Goal: Task Accomplishment & Management: Use online tool/utility

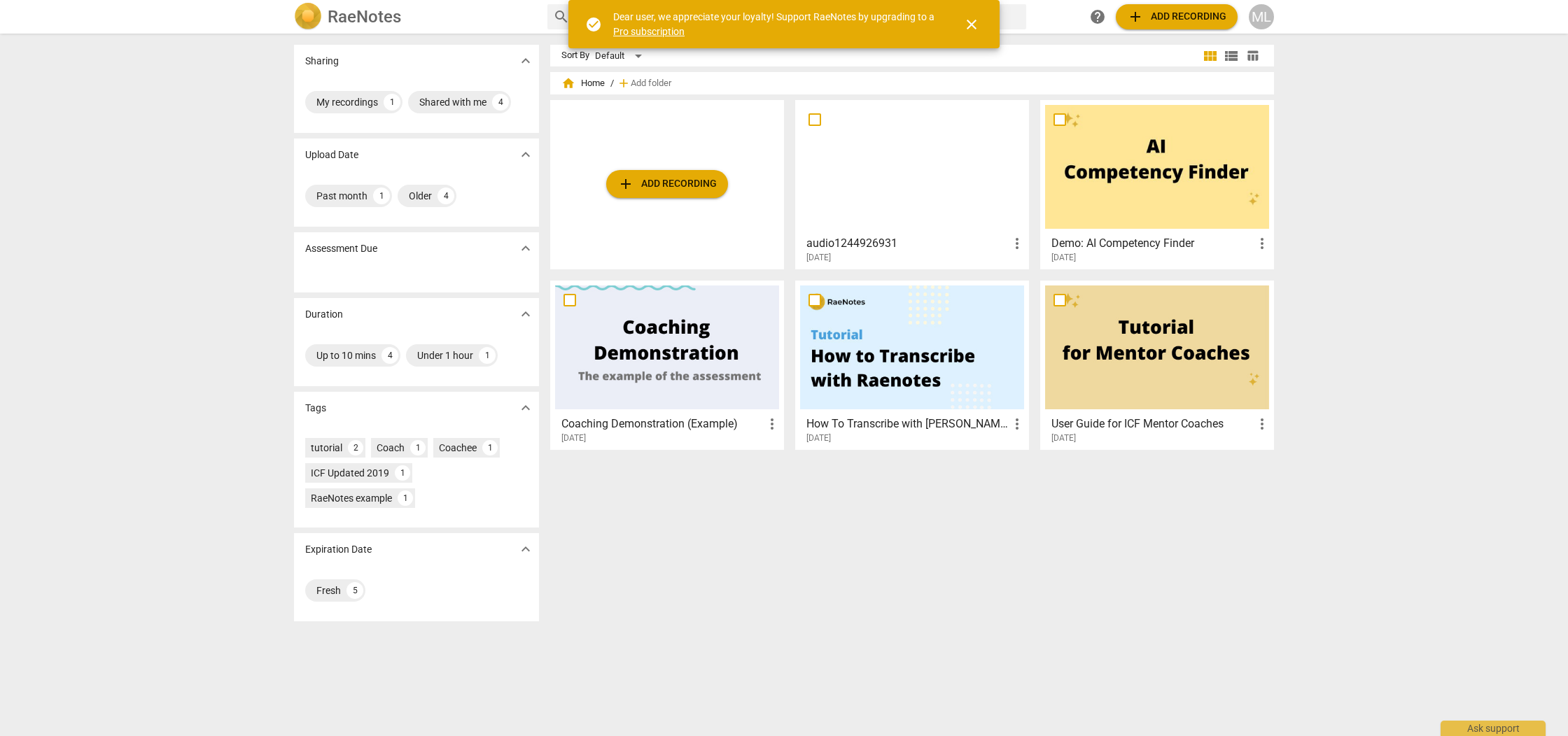
click at [663, 170] on button "add Add recording" at bounding box center [667, 184] width 122 height 28
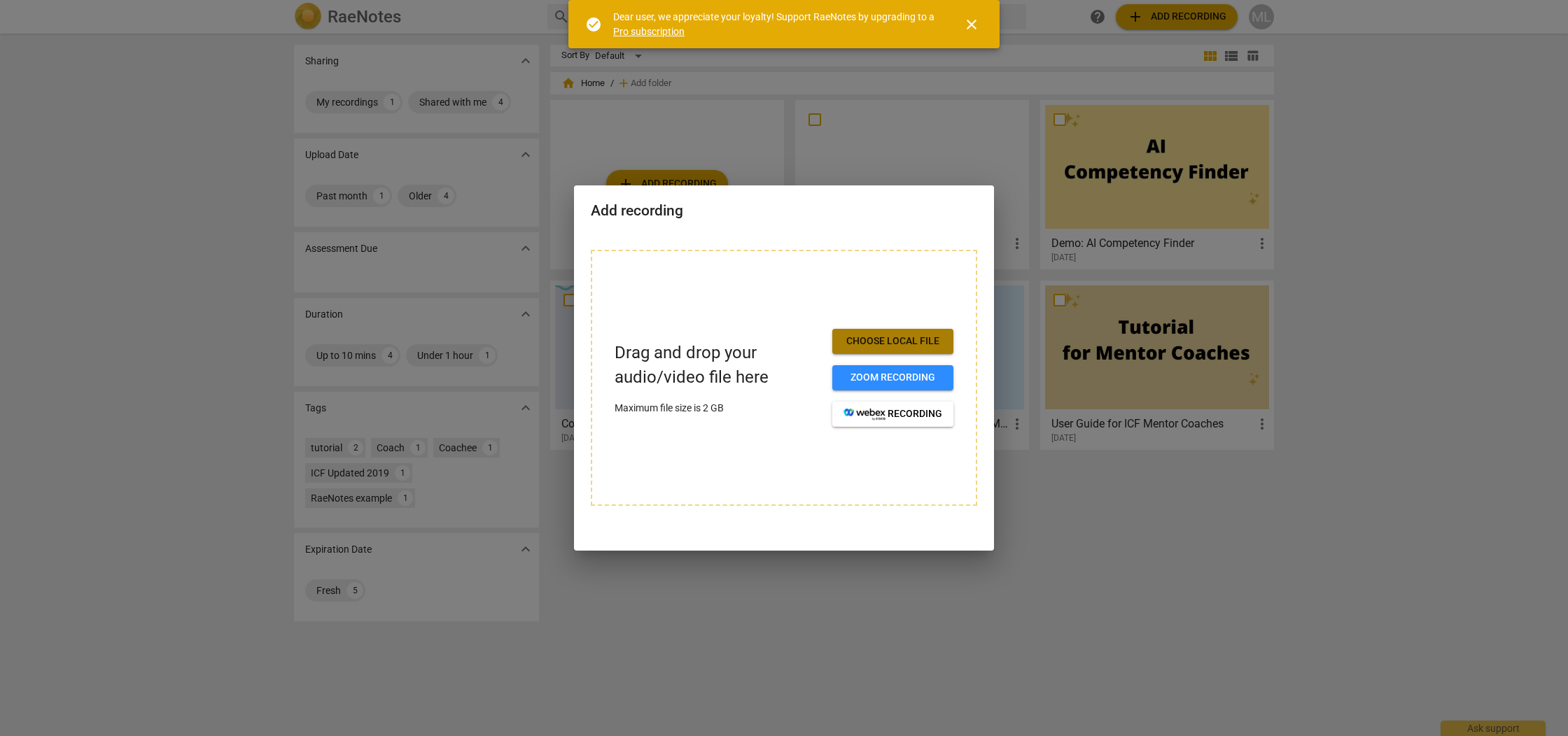
click at [904, 336] on span "Choose local file" at bounding box center [893, 341] width 99 height 14
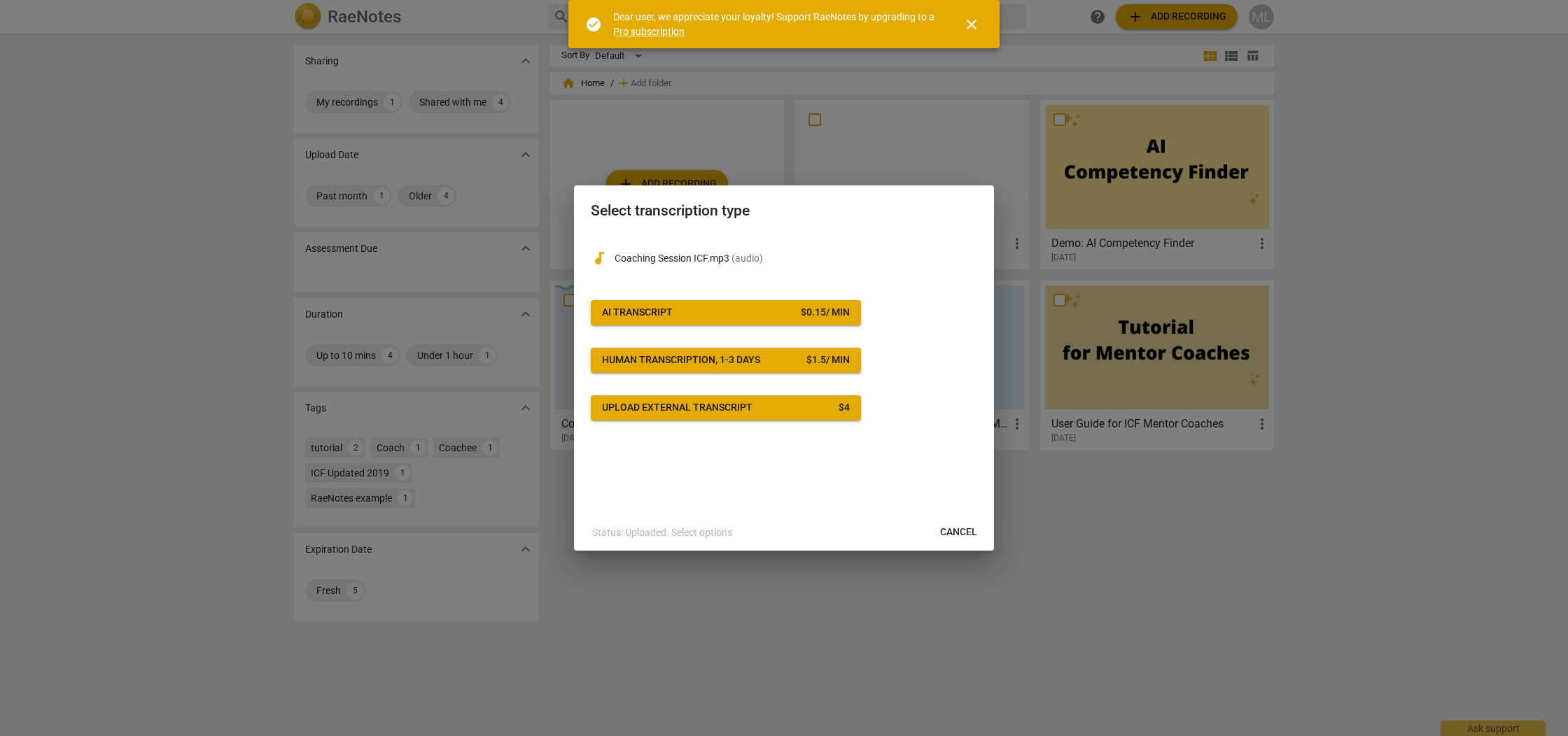
click at [719, 460] on div "audiotrack Coaching Session ICF.mp3 ( audio ) AI Transcript $ 0.15 / min Human …" at bounding box center [783, 374] width 420 height 282
drag, startPoint x: 969, startPoint y: 531, endPoint x: 914, endPoint y: 357, distance: 182.5
click at [969, 531] on span "Cancel" at bounding box center [958, 532] width 37 height 14
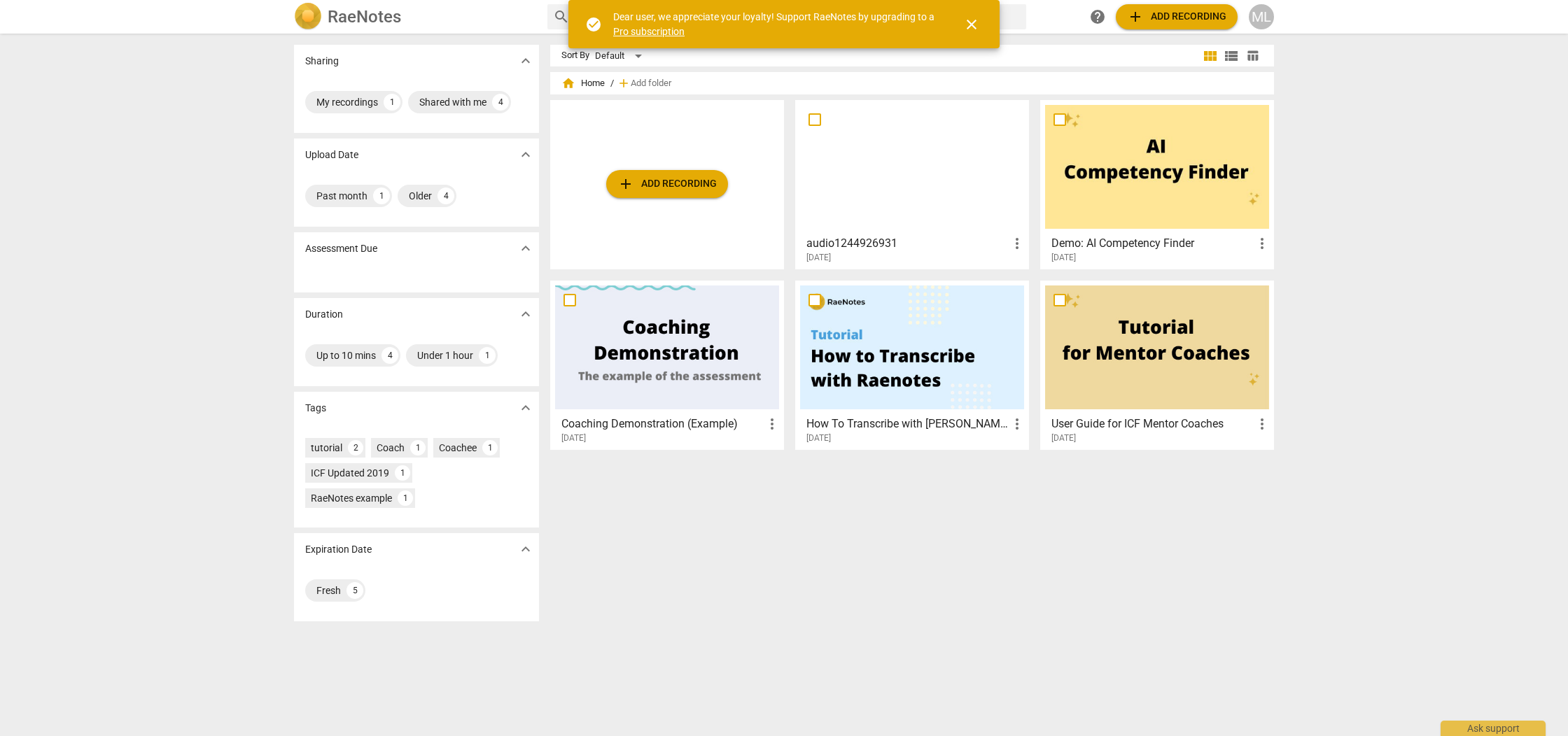
click at [1152, 14] on span "add Add recording" at bounding box center [1176, 16] width 99 height 17
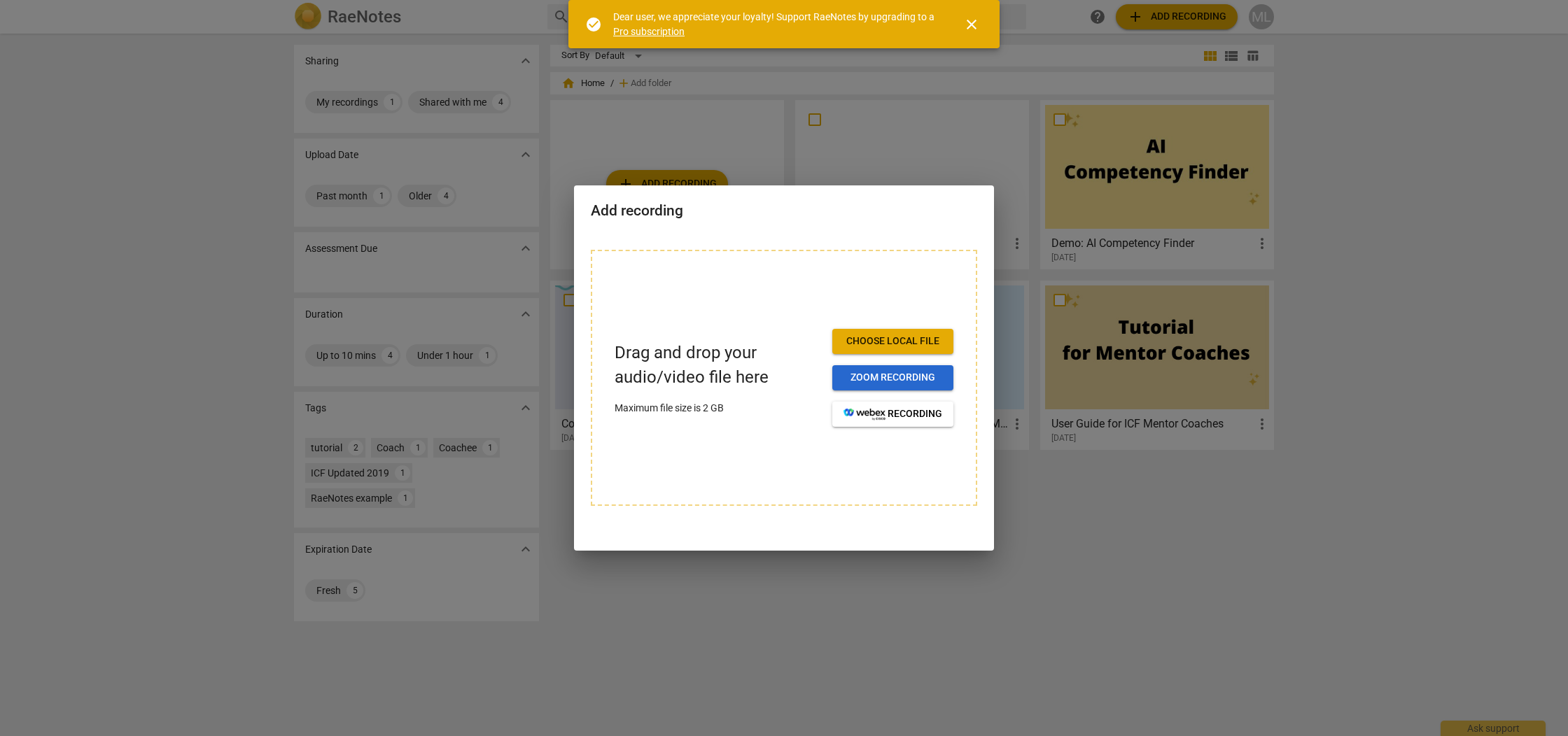
click at [892, 371] on button "Zoom recording" at bounding box center [893, 378] width 121 height 25
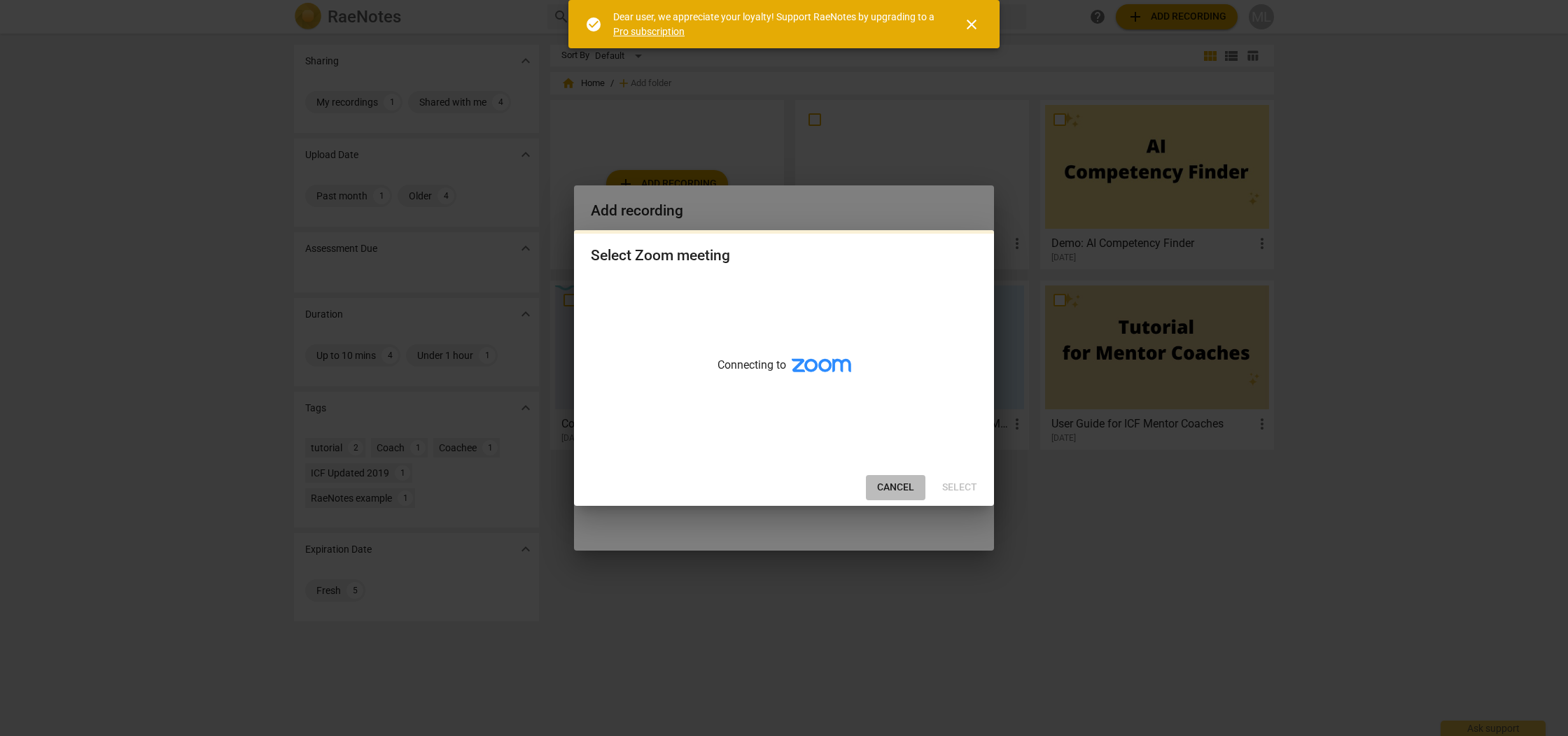
click at [897, 488] on span "Cancel" at bounding box center [896, 487] width 37 height 14
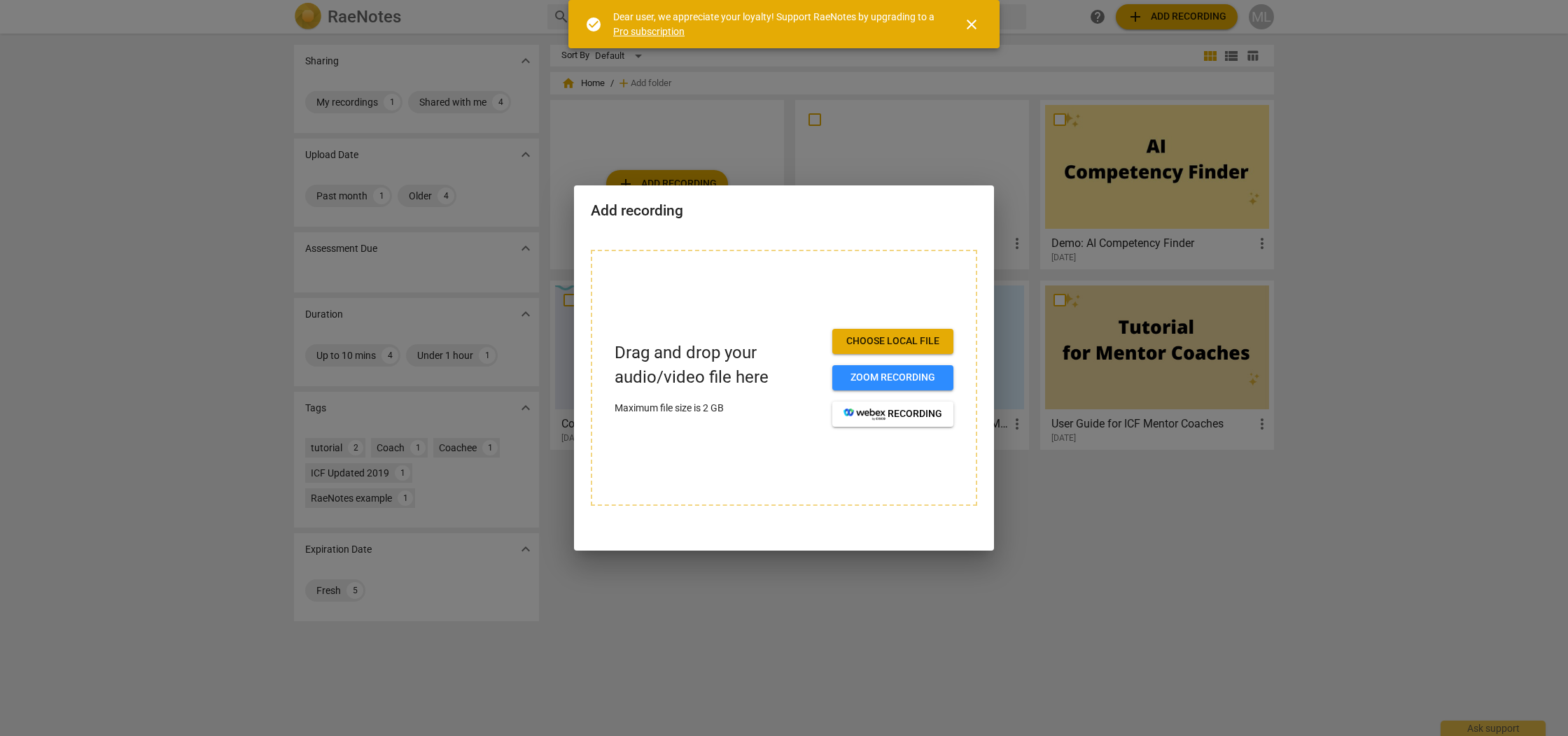
click at [888, 341] on span "Choose local file" at bounding box center [893, 341] width 99 height 14
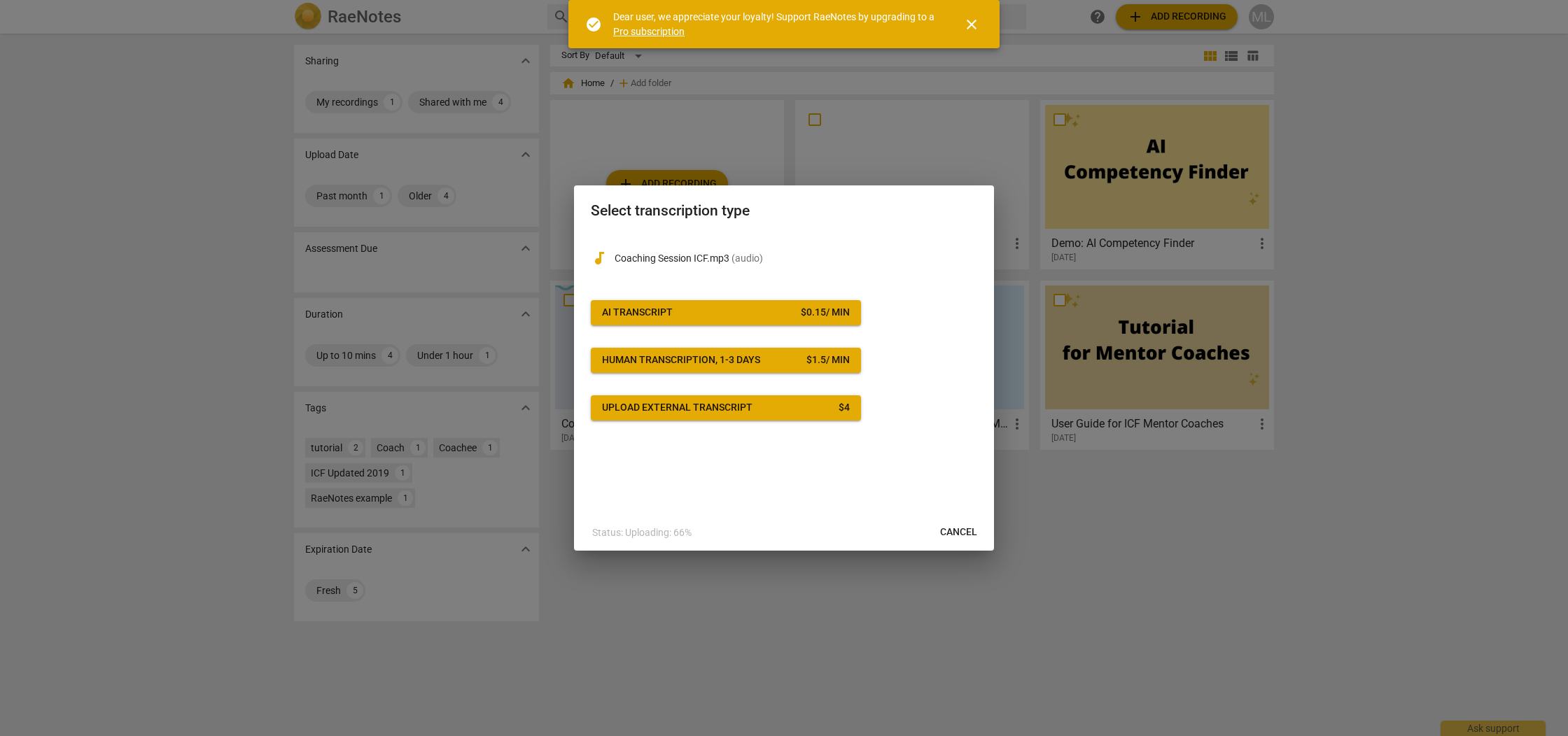
click at [958, 535] on span "Cancel" at bounding box center [958, 532] width 37 height 14
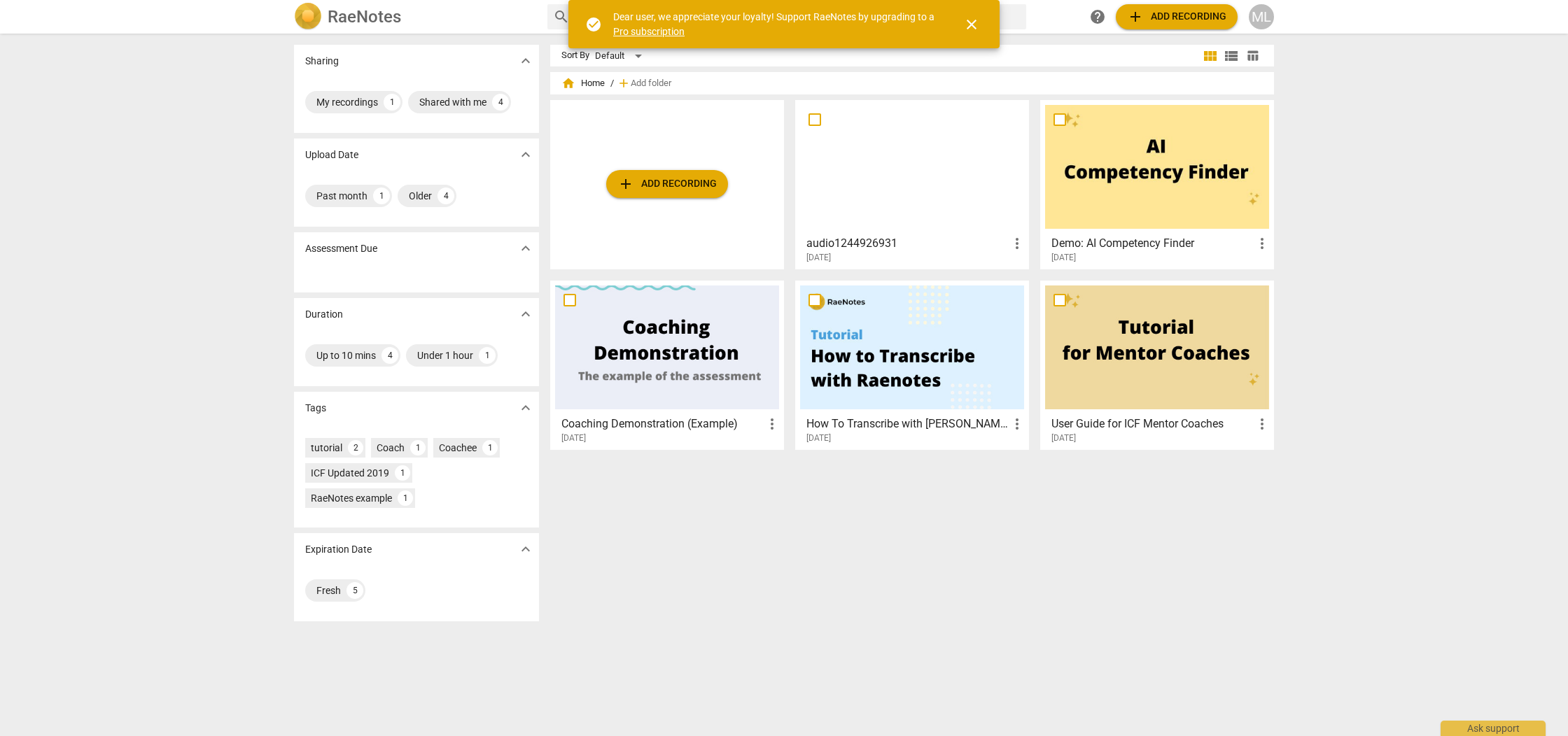
click at [972, 24] on span "close" at bounding box center [972, 24] width 17 height 17
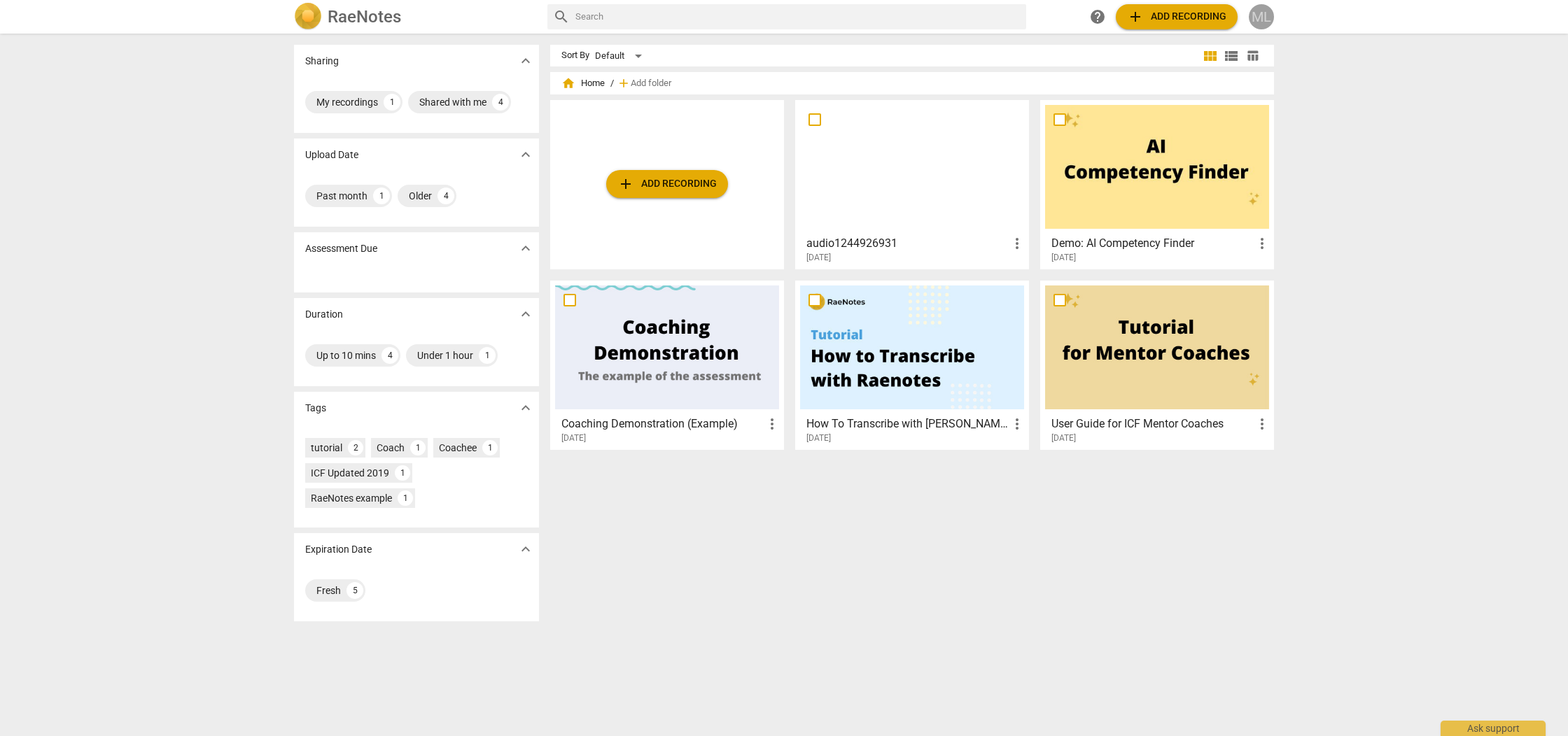
click at [1262, 18] on div "ML" at bounding box center [1261, 17] width 25 height 25
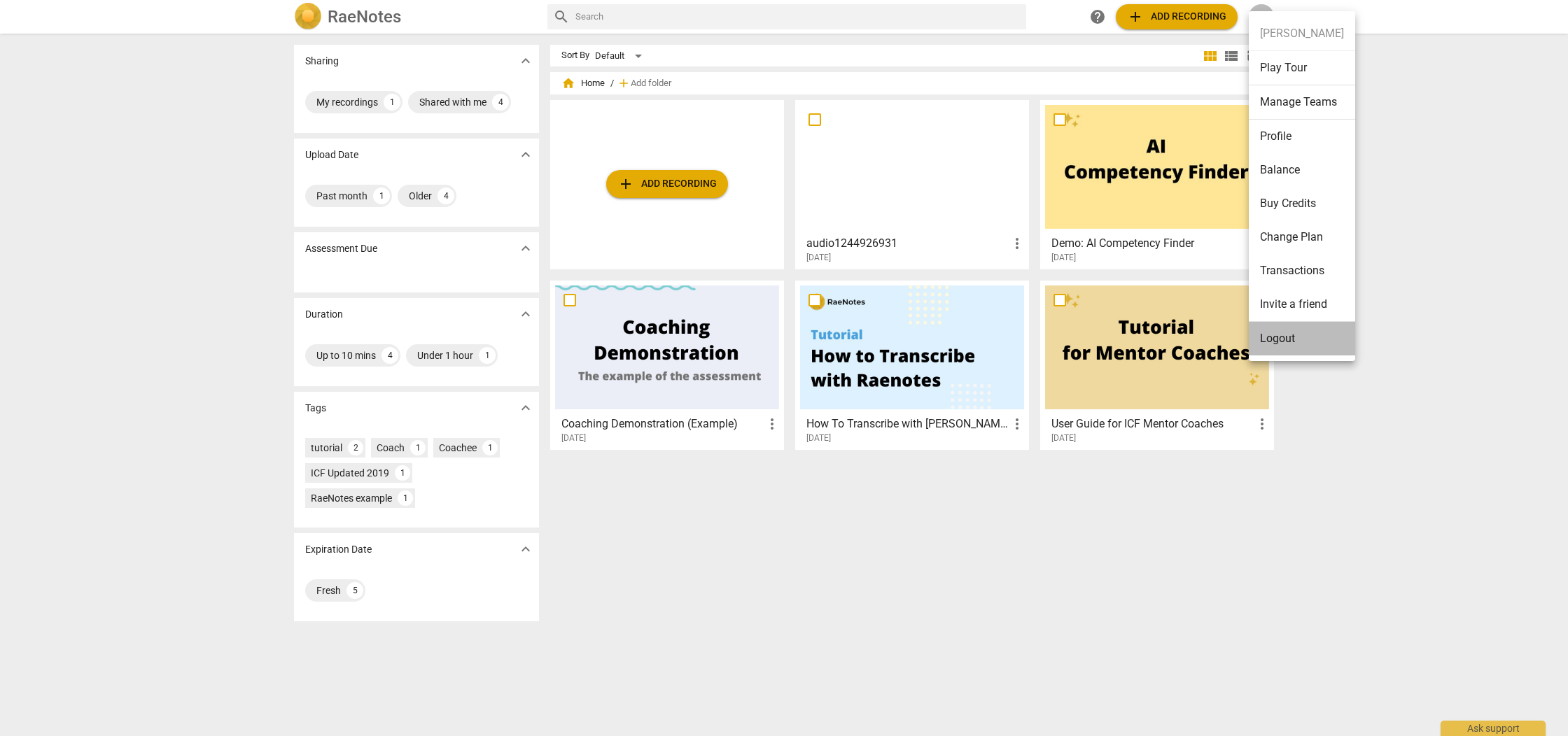
click at [1312, 327] on li "Logout" at bounding box center [1302, 339] width 107 height 34
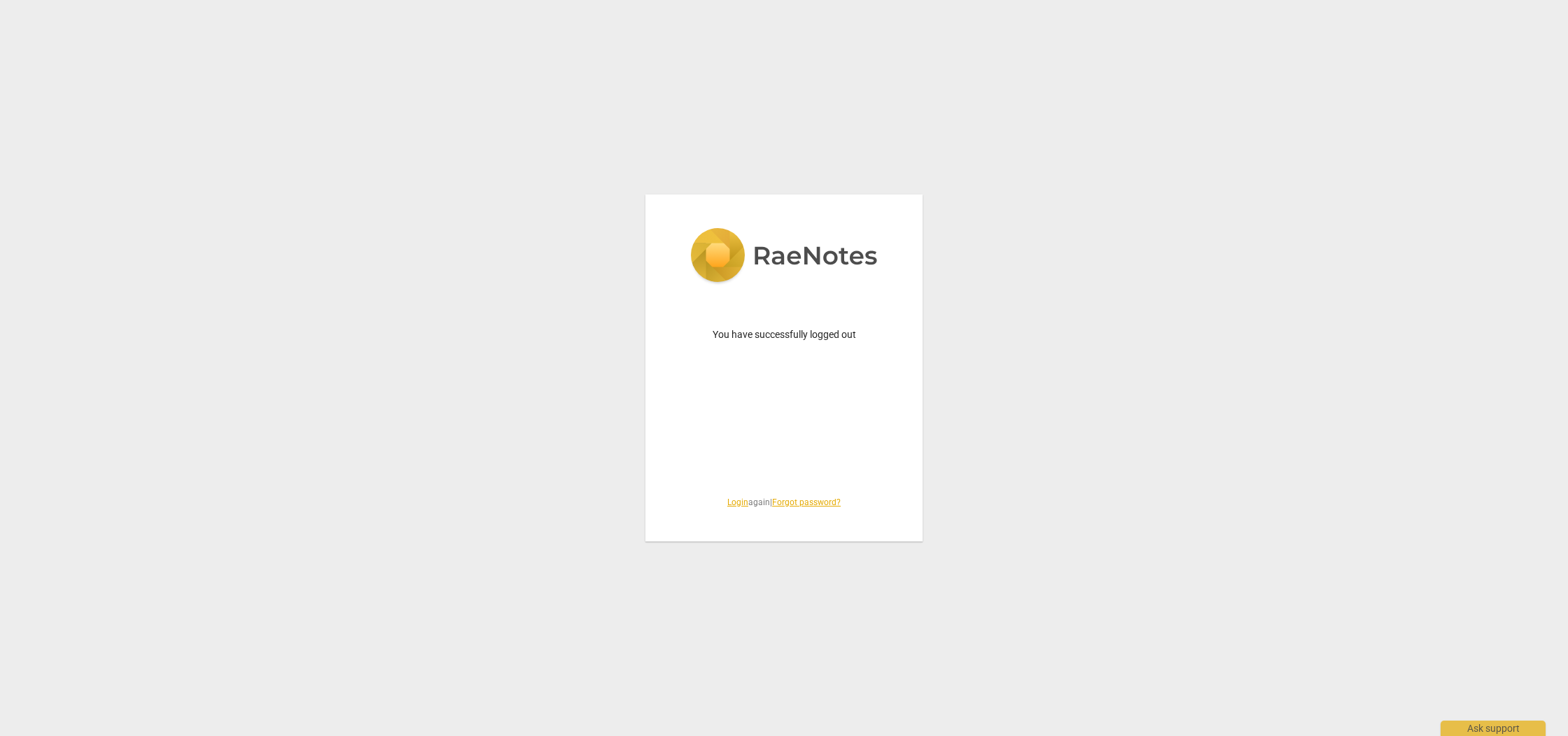
click at [1069, 241] on div "You have successfully logged out Login again | Forgot password?" at bounding box center [784, 368] width 1568 height 736
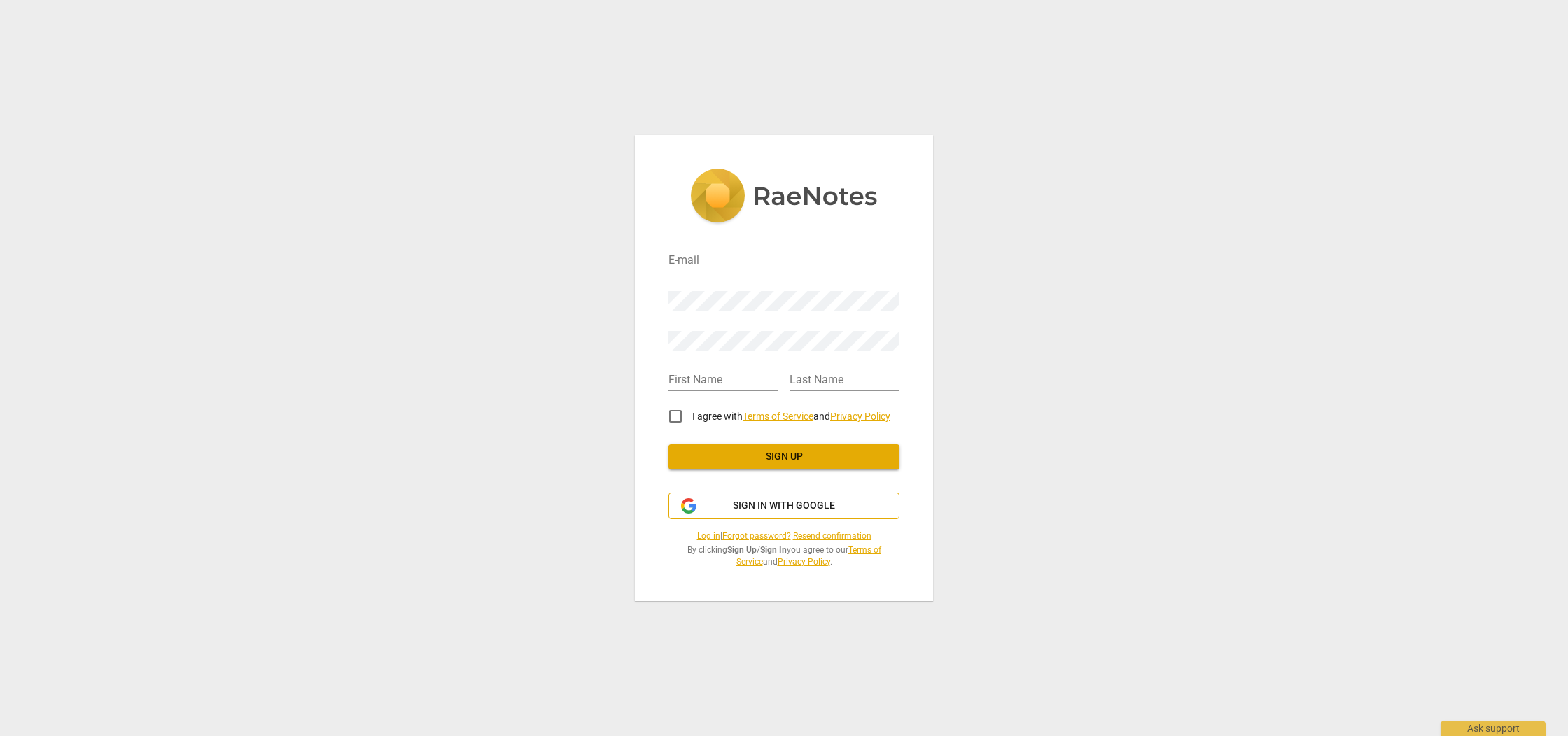
click at [858, 509] on span "Sign in with Google" at bounding box center [784, 506] width 207 height 14
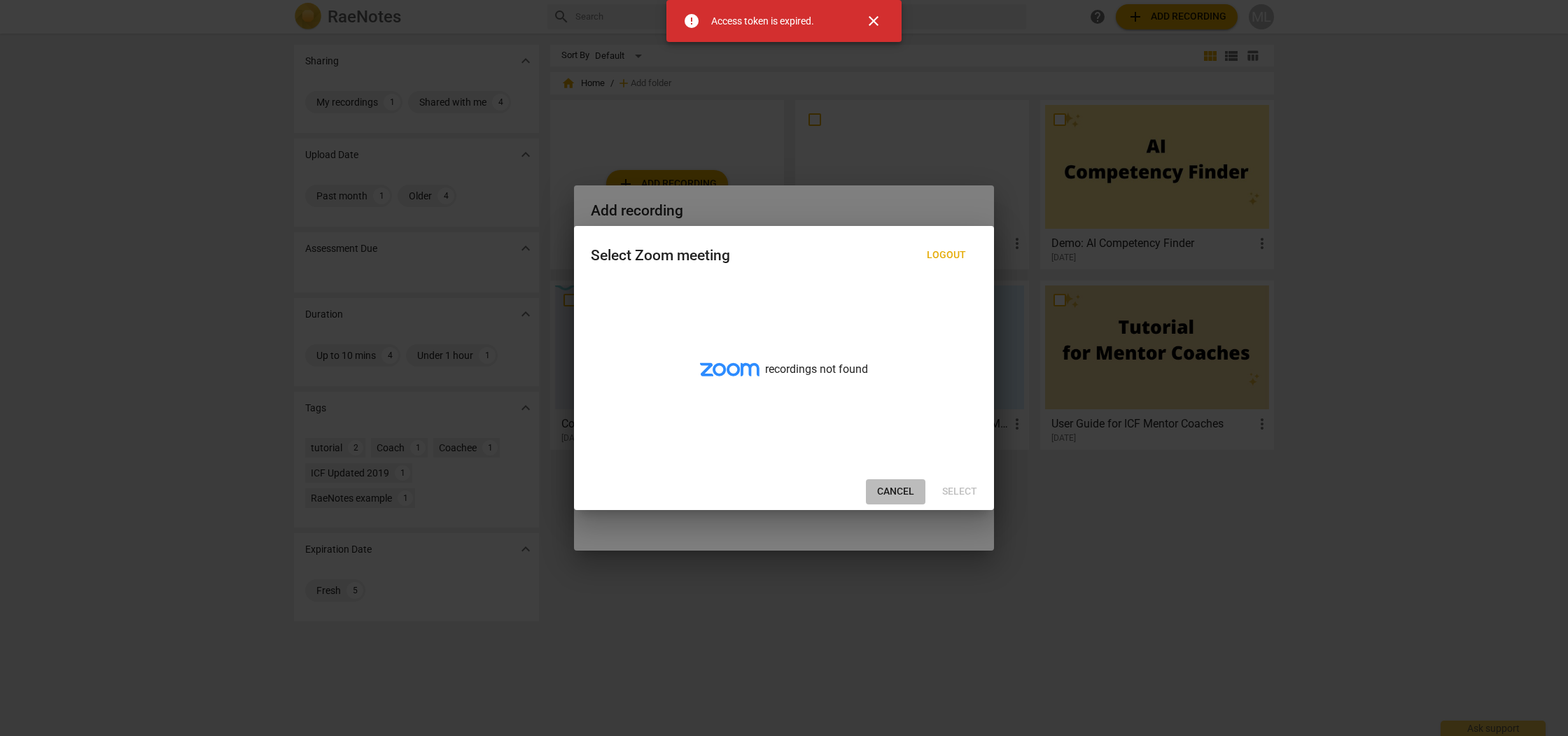
click at [894, 490] on span "Cancel" at bounding box center [896, 492] width 37 height 14
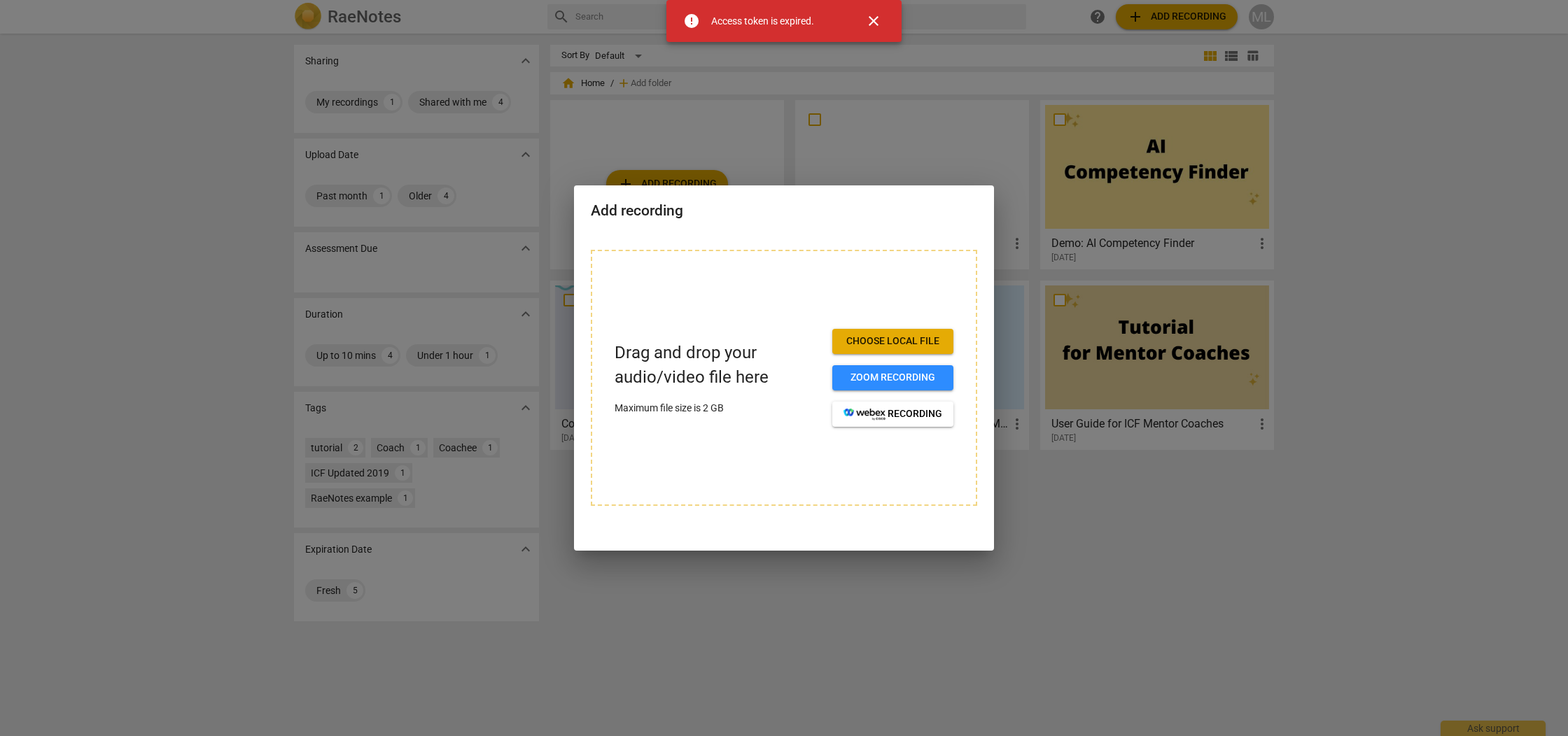
click at [876, 21] on span "close" at bounding box center [873, 21] width 17 height 17
click at [1533, 248] on div at bounding box center [784, 368] width 1568 height 736
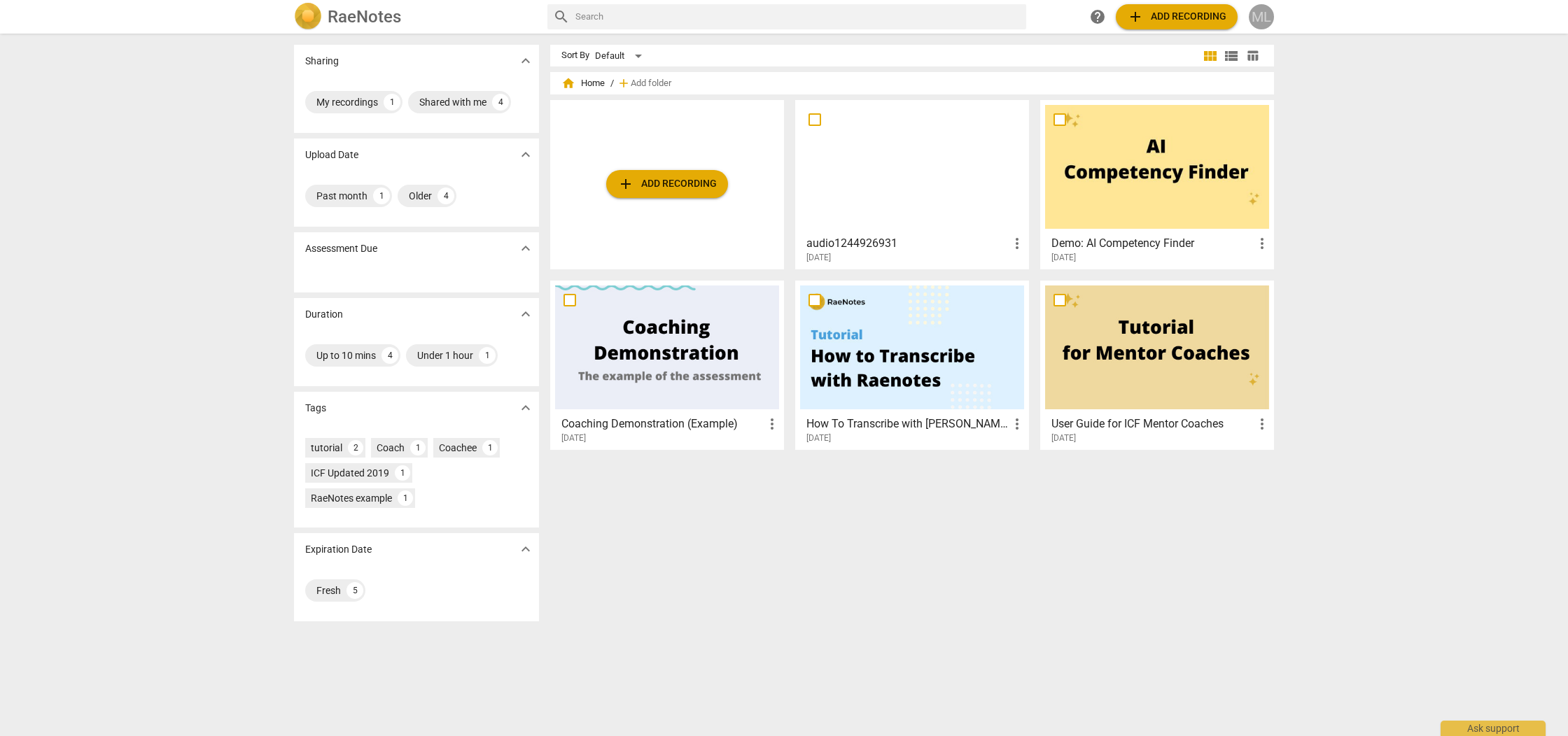
scroll to position [1, 0]
click at [1262, 11] on div "ML" at bounding box center [1261, 17] width 25 height 25
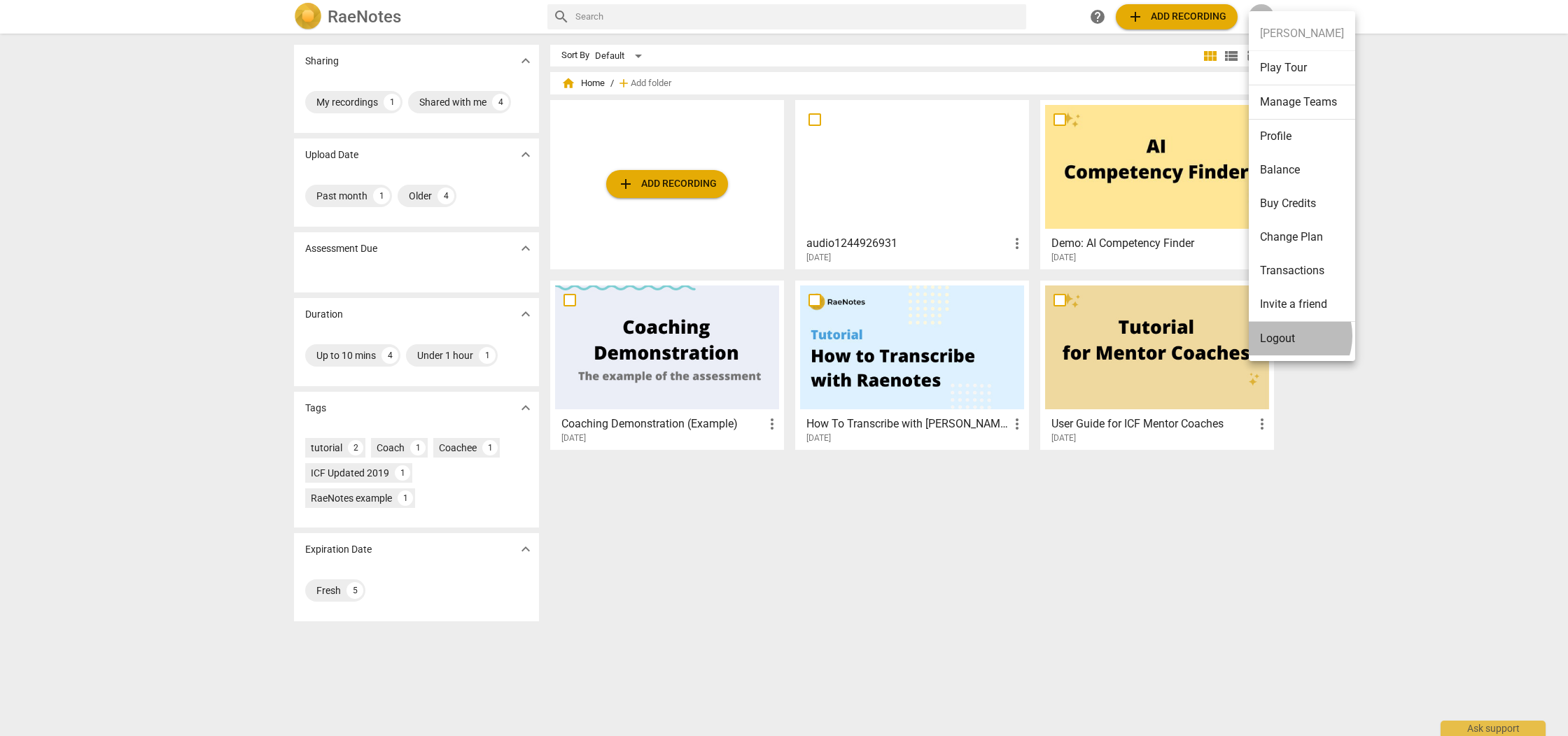
click at [1286, 336] on li "Logout" at bounding box center [1302, 339] width 107 height 34
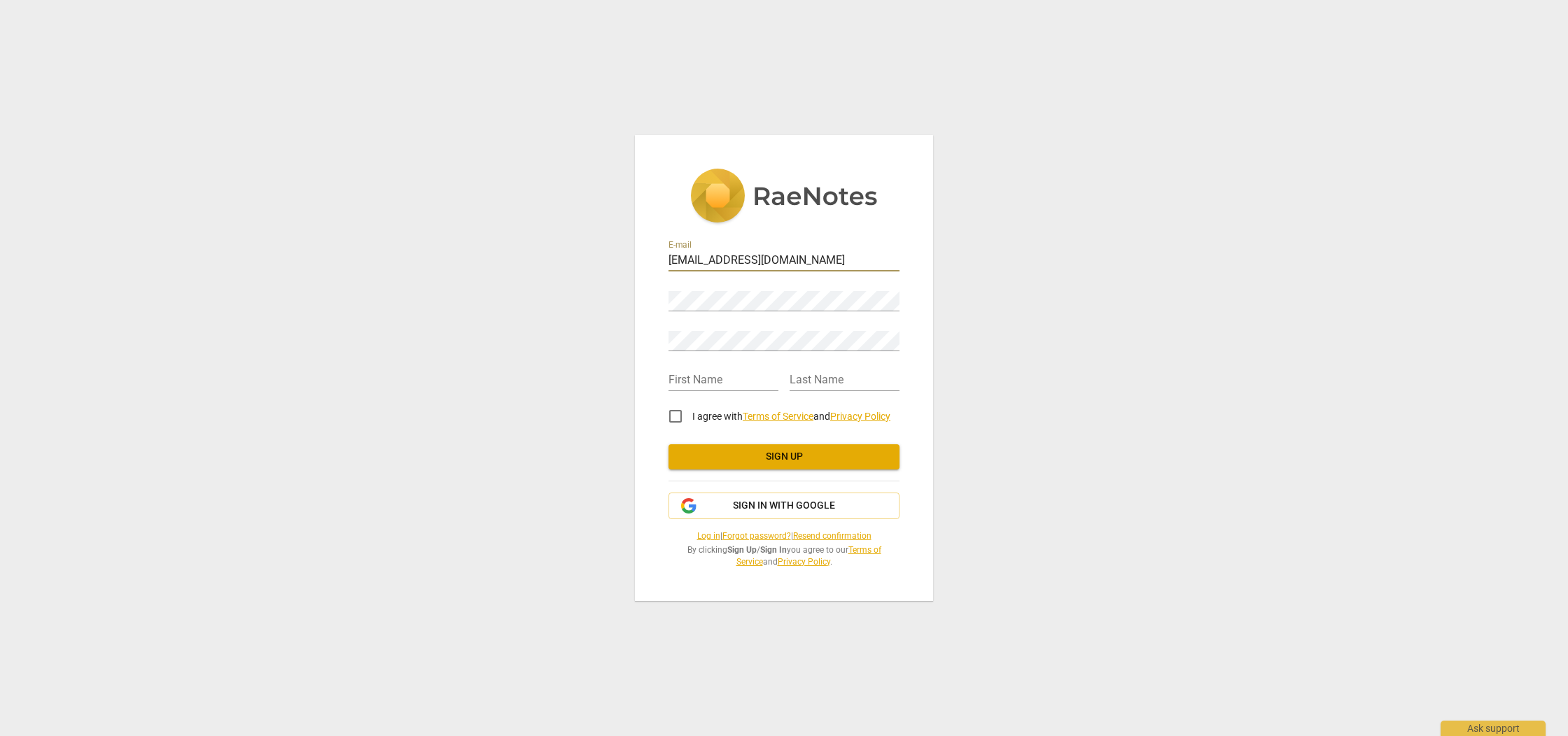
type input "mikeliwanag@me.com"
click at [1038, 279] on div "E-mail mikeliwanag@me.com Password Retype Password First Name Last Name I agree…" at bounding box center [784, 368] width 1568 height 736
click at [1042, 322] on div "E-mail mikeliwanag@me.com Password Retype Password First Name Last Name I agree…" at bounding box center [784, 368] width 1568 height 736
type input "Michael"
type input "Liwanag"
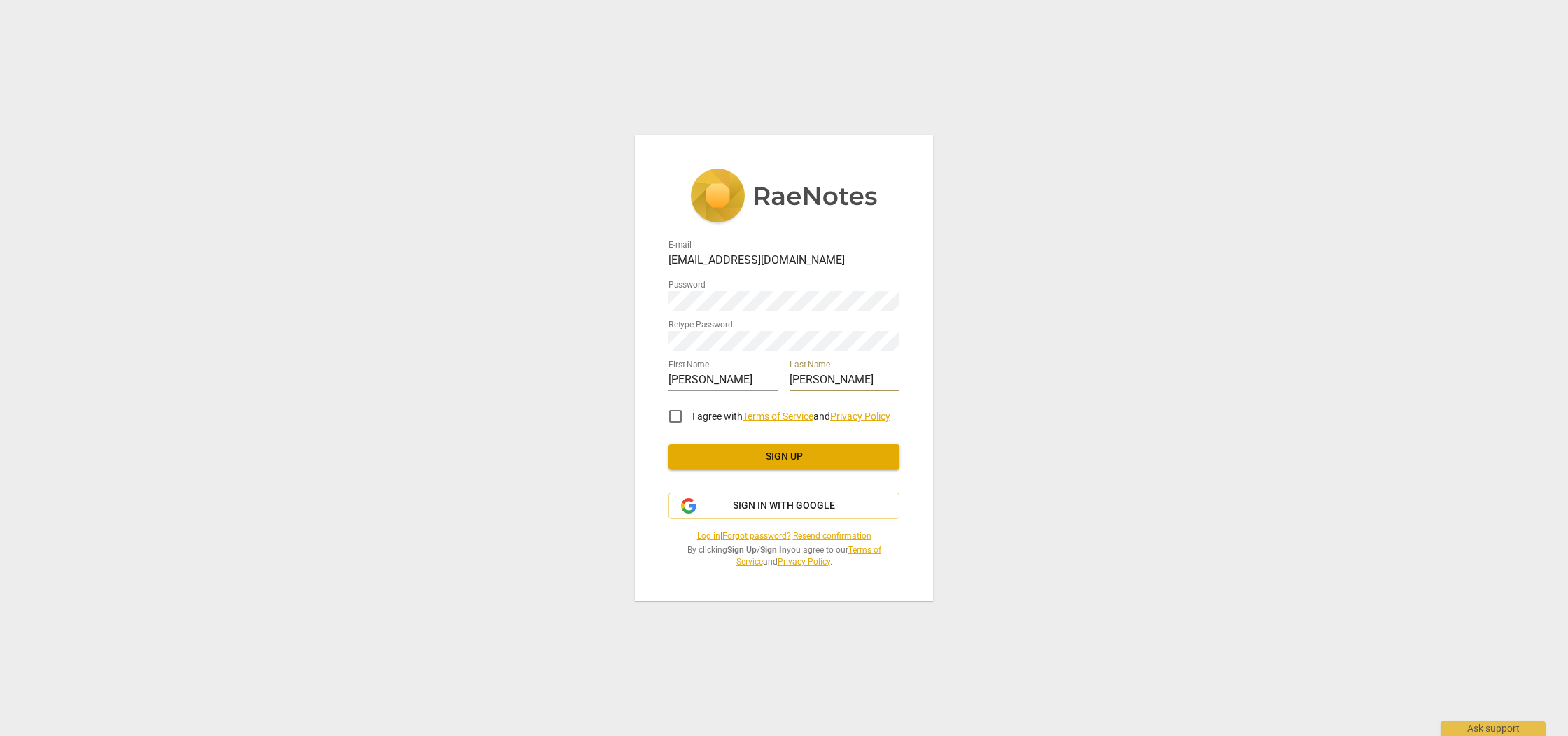
click at [675, 417] on input "I agree with Terms of Service and Privacy Policy" at bounding box center [676, 416] width 34 height 34
checkbox input "true"
click at [818, 460] on span "Sign up" at bounding box center [784, 457] width 209 height 14
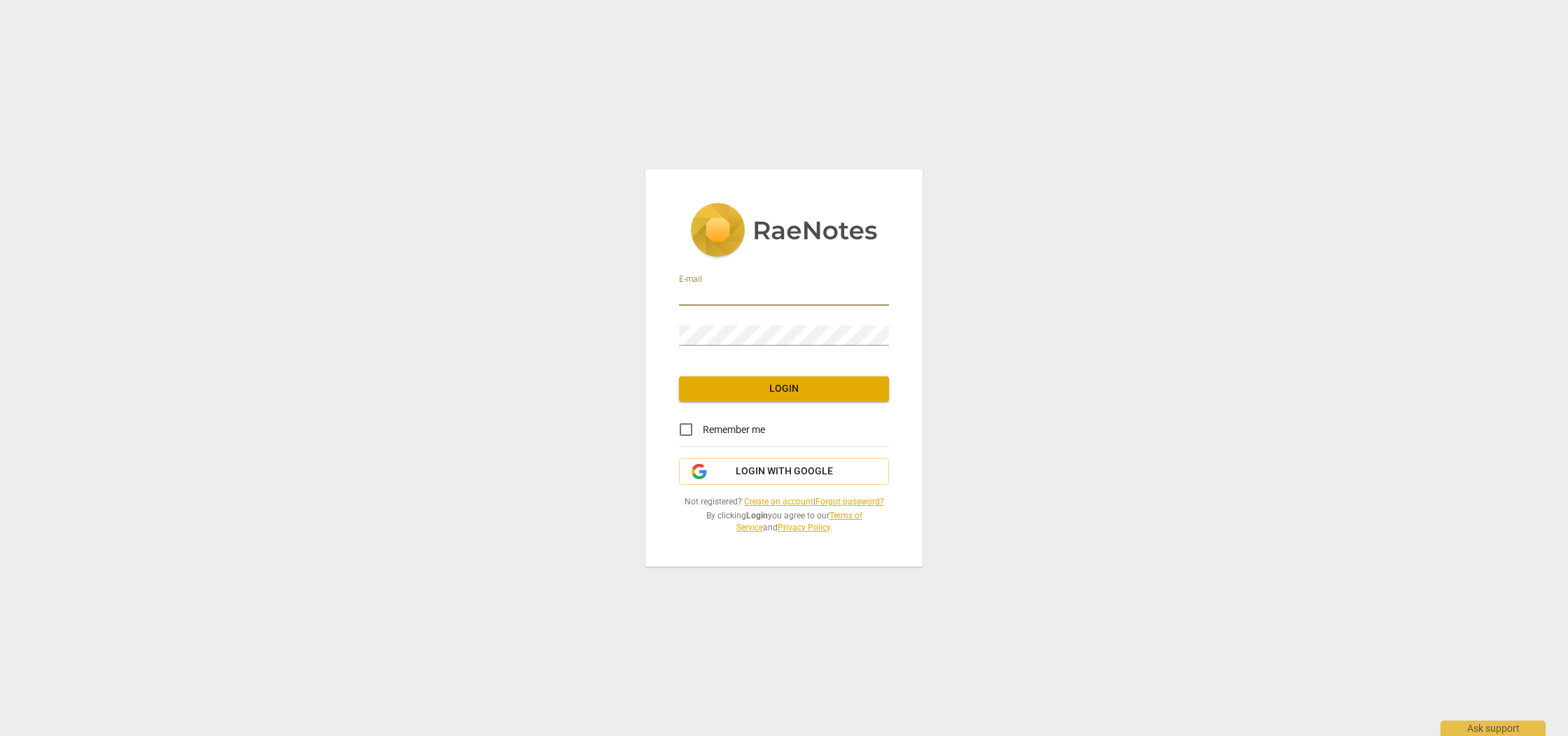
type input "mikeliwanag@me.com"
click at [810, 396] on span "Login" at bounding box center [783, 389] width 188 height 14
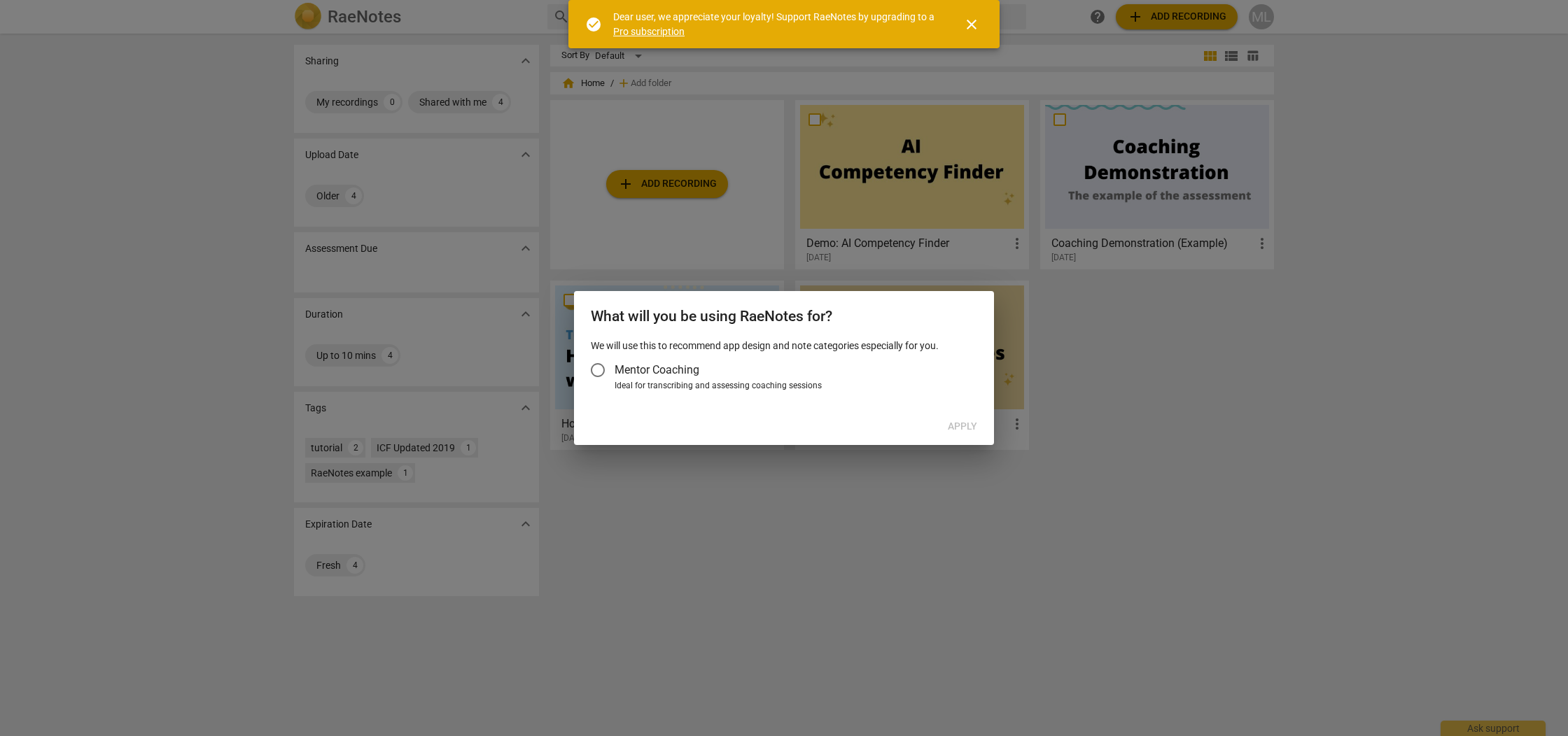
drag, startPoint x: 599, startPoint y: 368, endPoint x: 590, endPoint y: 369, distance: 9.1
click at [599, 368] on input "Mentor Coaching" at bounding box center [598, 371] width 34 height 34
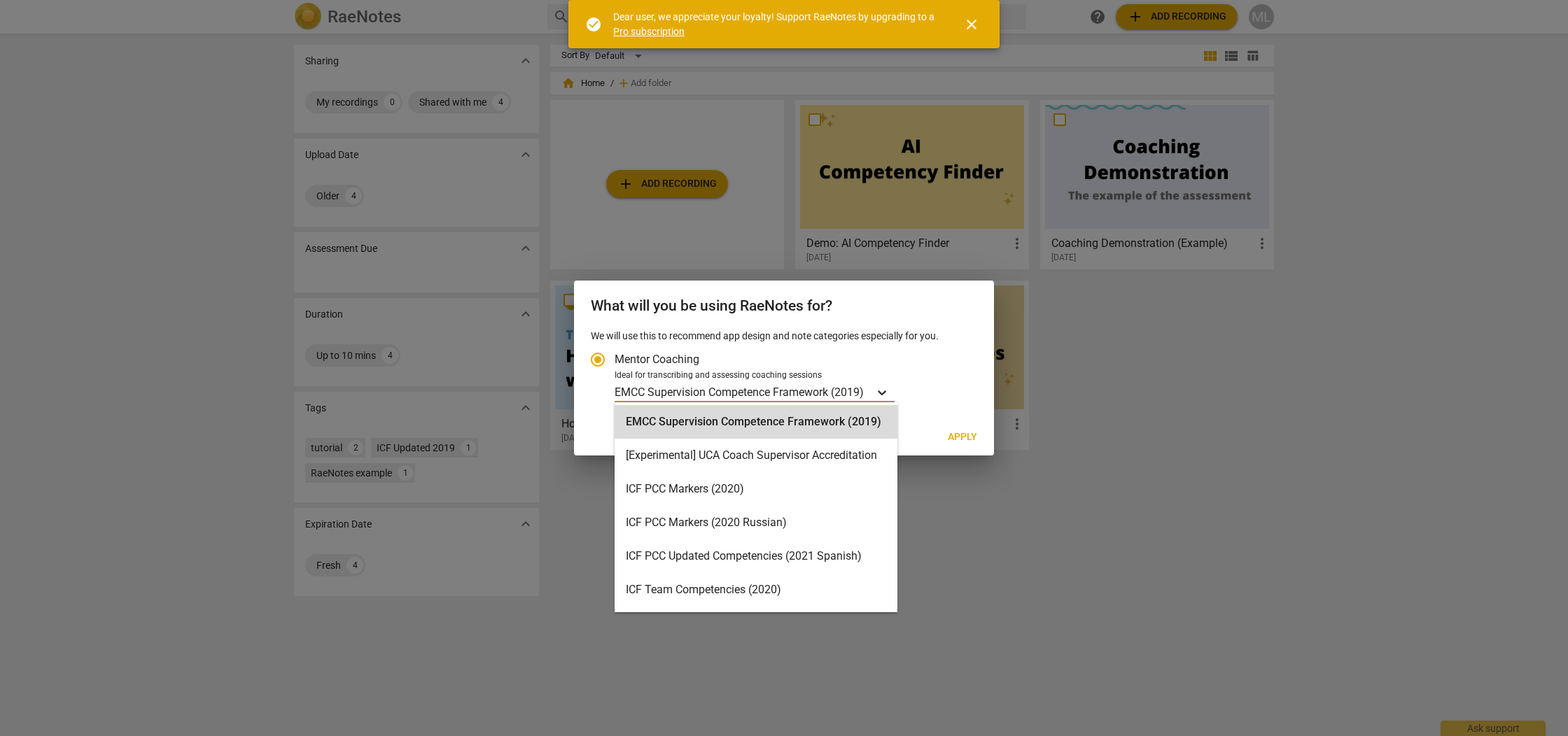
click at [889, 395] on icon "Account type" at bounding box center [882, 392] width 14 height 14
click at [0, 0] on input "Ideal for transcribing and assessing coaching sessions EMCC Supervision Compete…" at bounding box center [0, 0] width 0 height 0
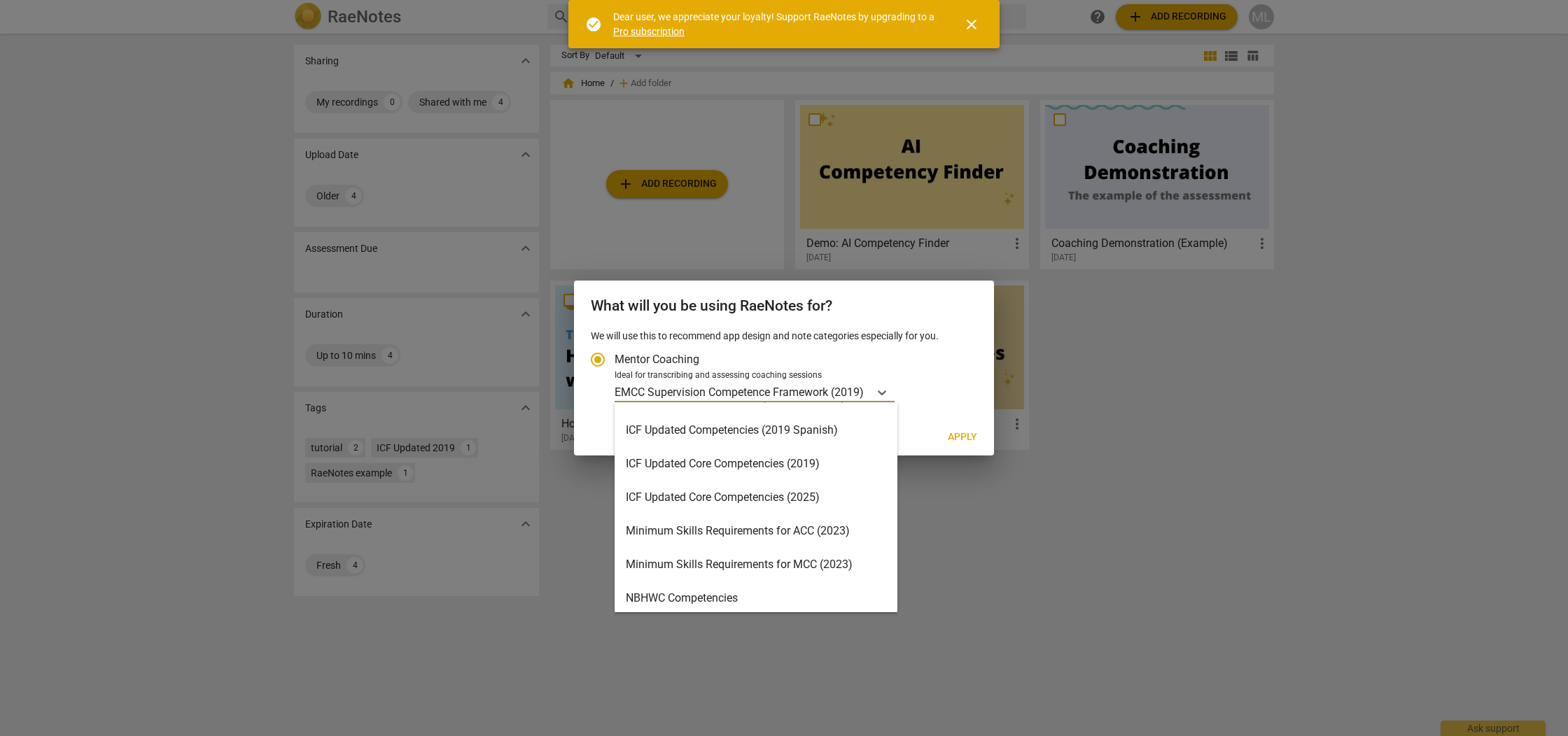
scroll to position [228, 0]
click at [805, 521] on div "Minimum Skills Requirements for ACC (2023)" at bounding box center [756, 530] width 283 height 34
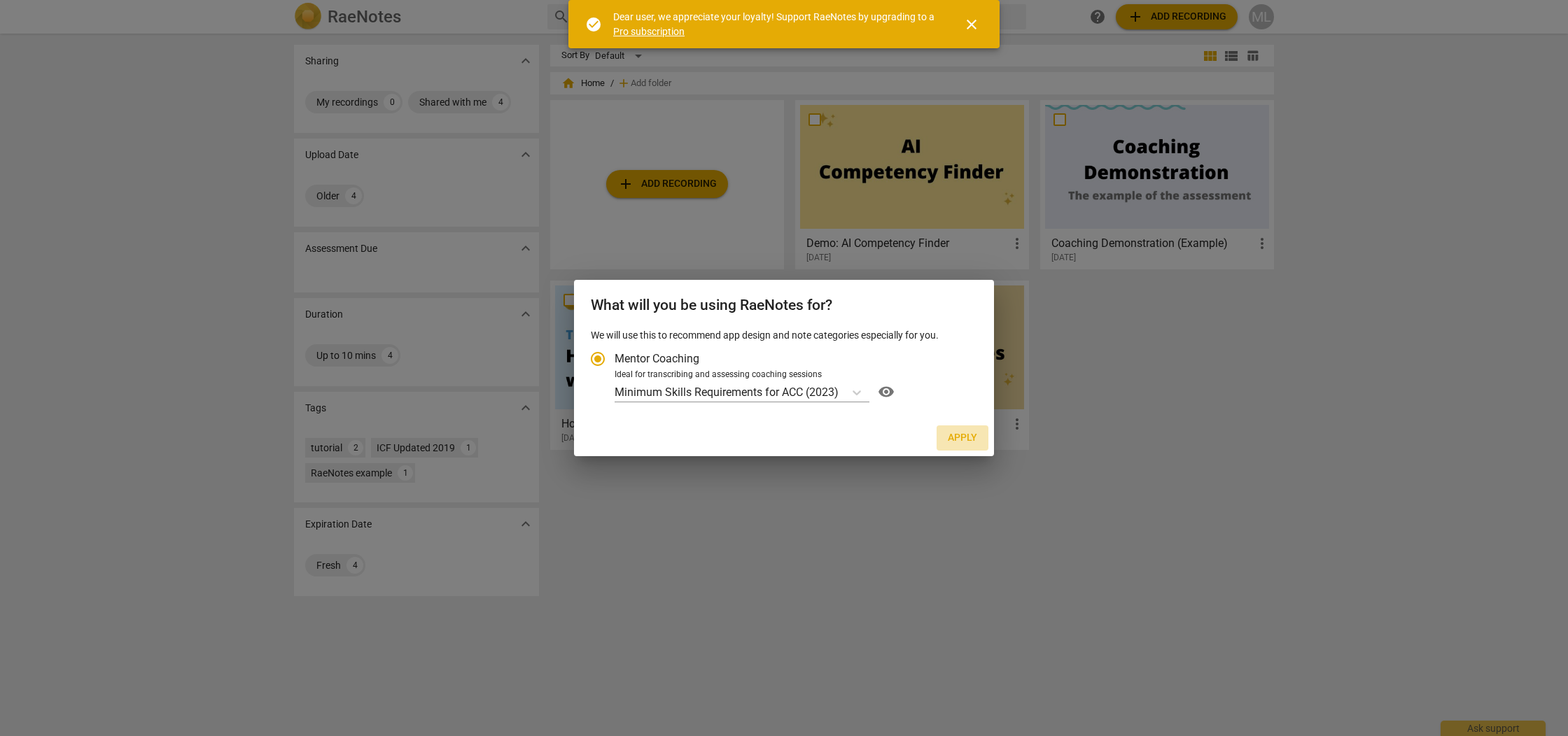
click at [952, 434] on span "Apply" at bounding box center [963, 437] width 29 height 14
radio input "false"
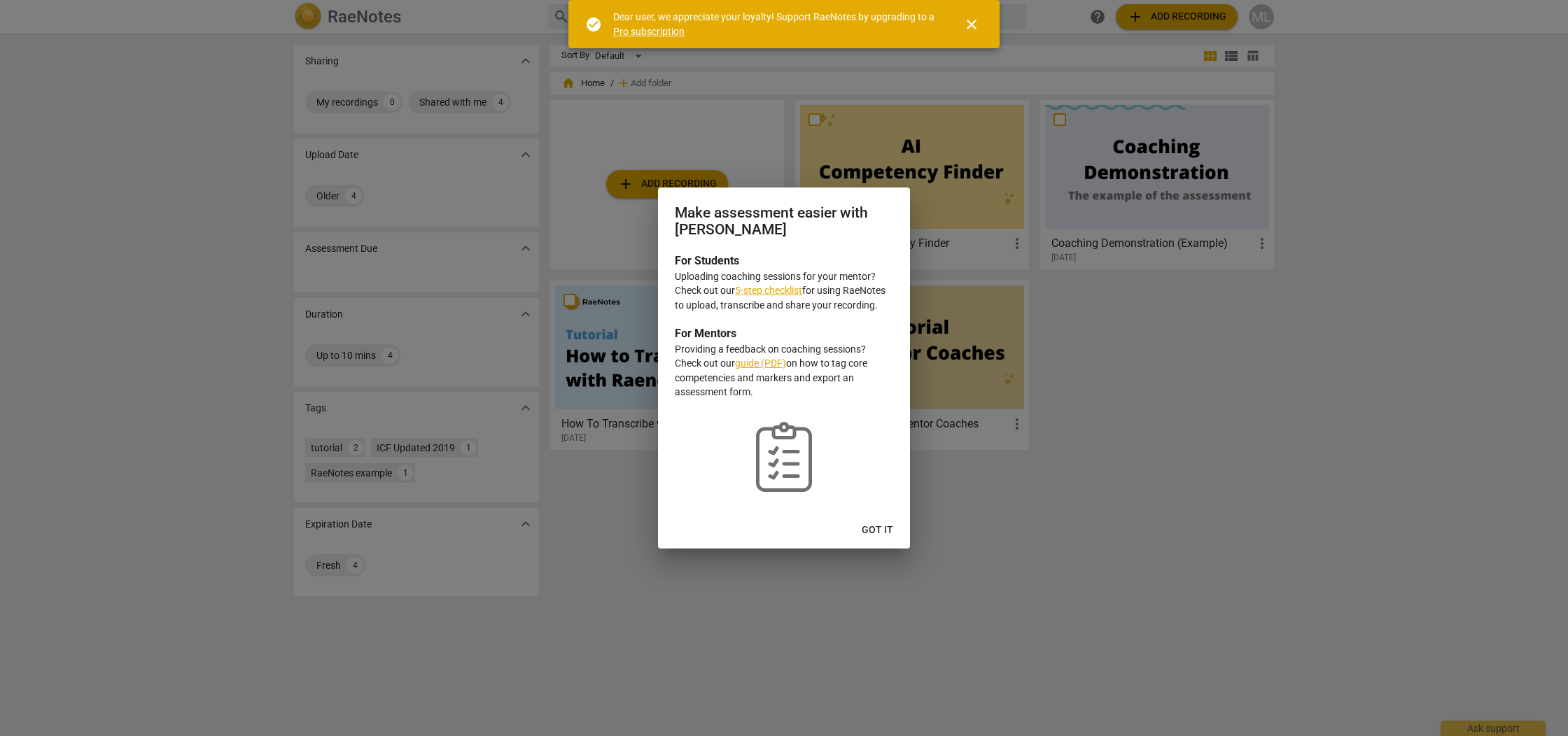
click at [883, 528] on span "Got it" at bounding box center [877, 530] width 32 height 14
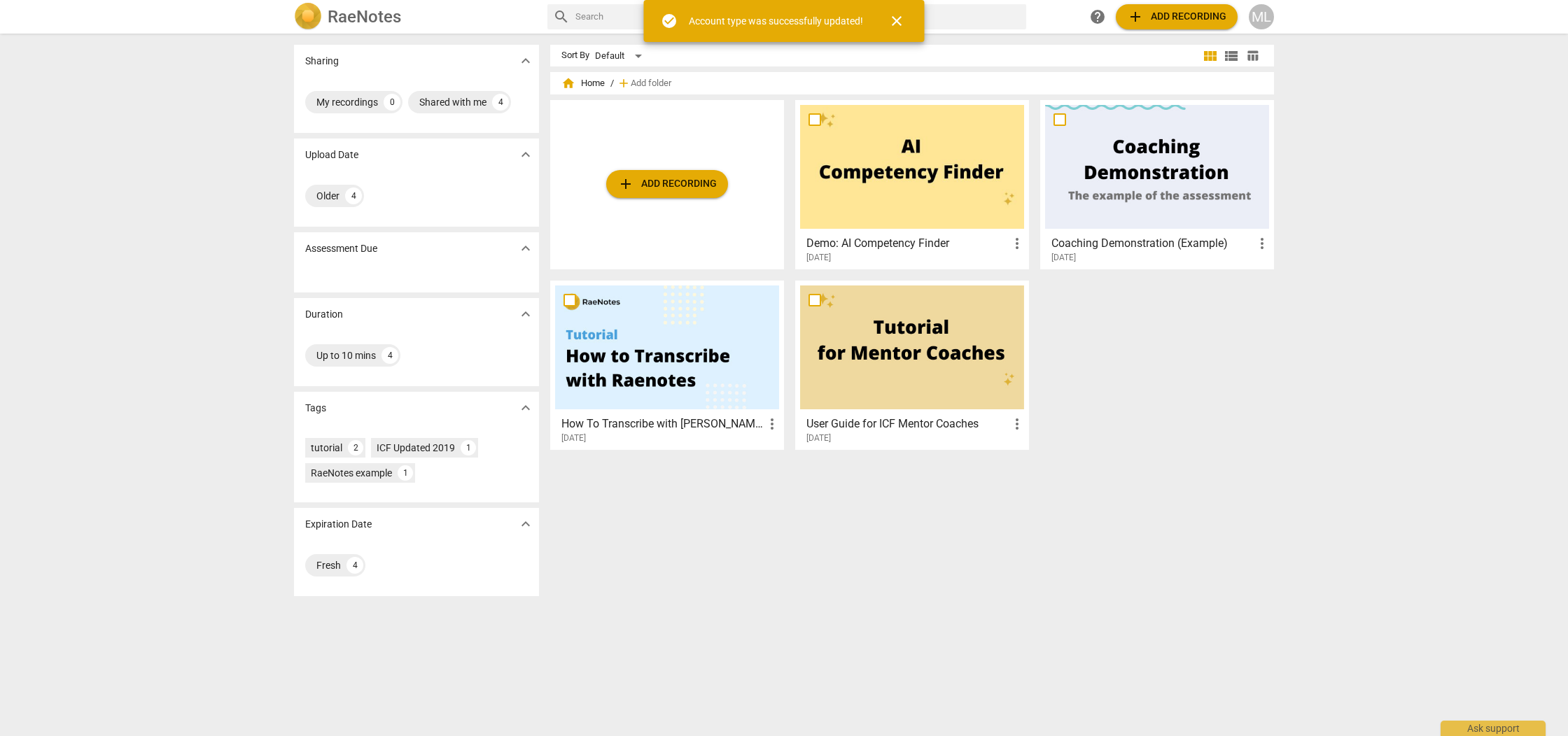
scroll to position [0, 0]
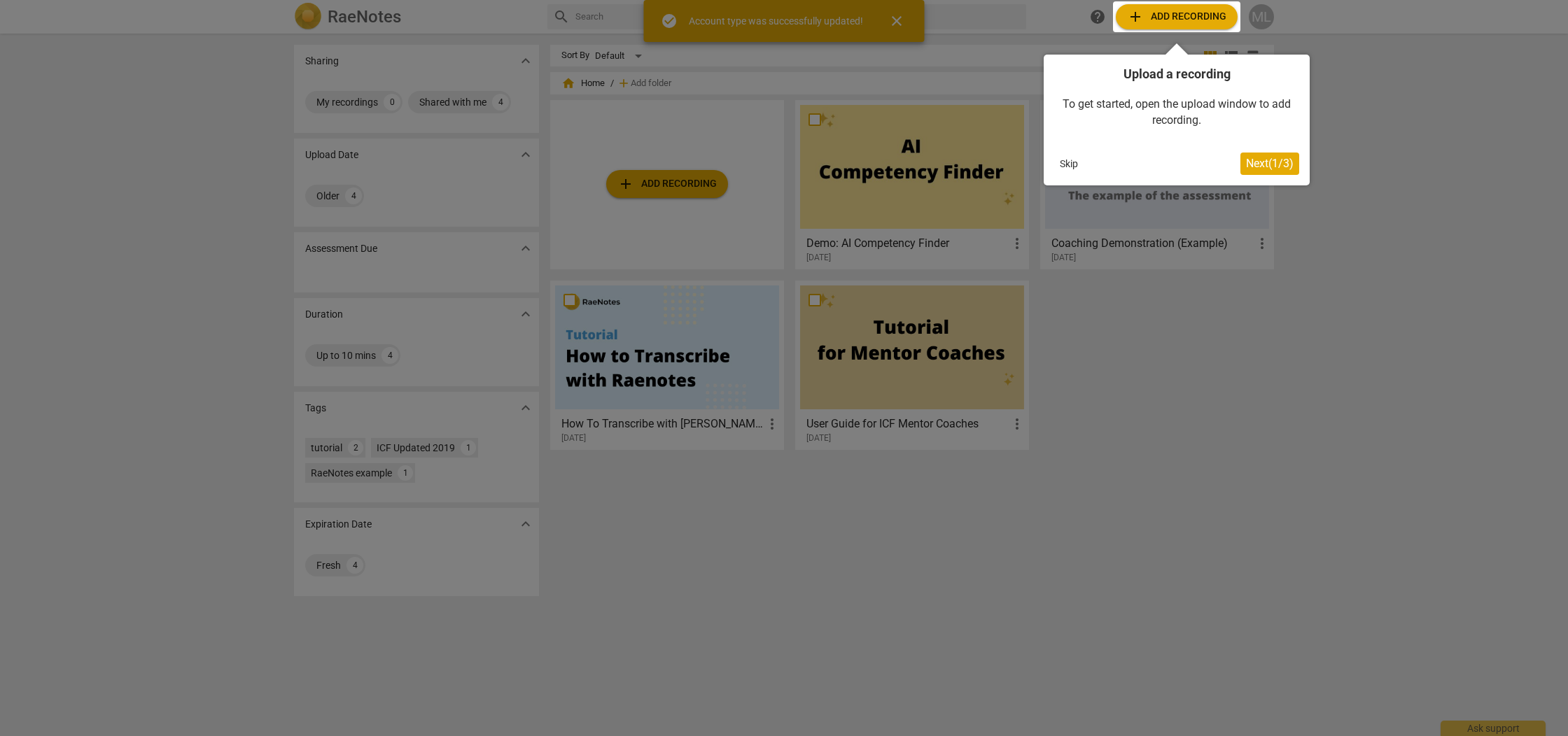
click at [1065, 161] on button "Skip" at bounding box center [1069, 163] width 29 height 21
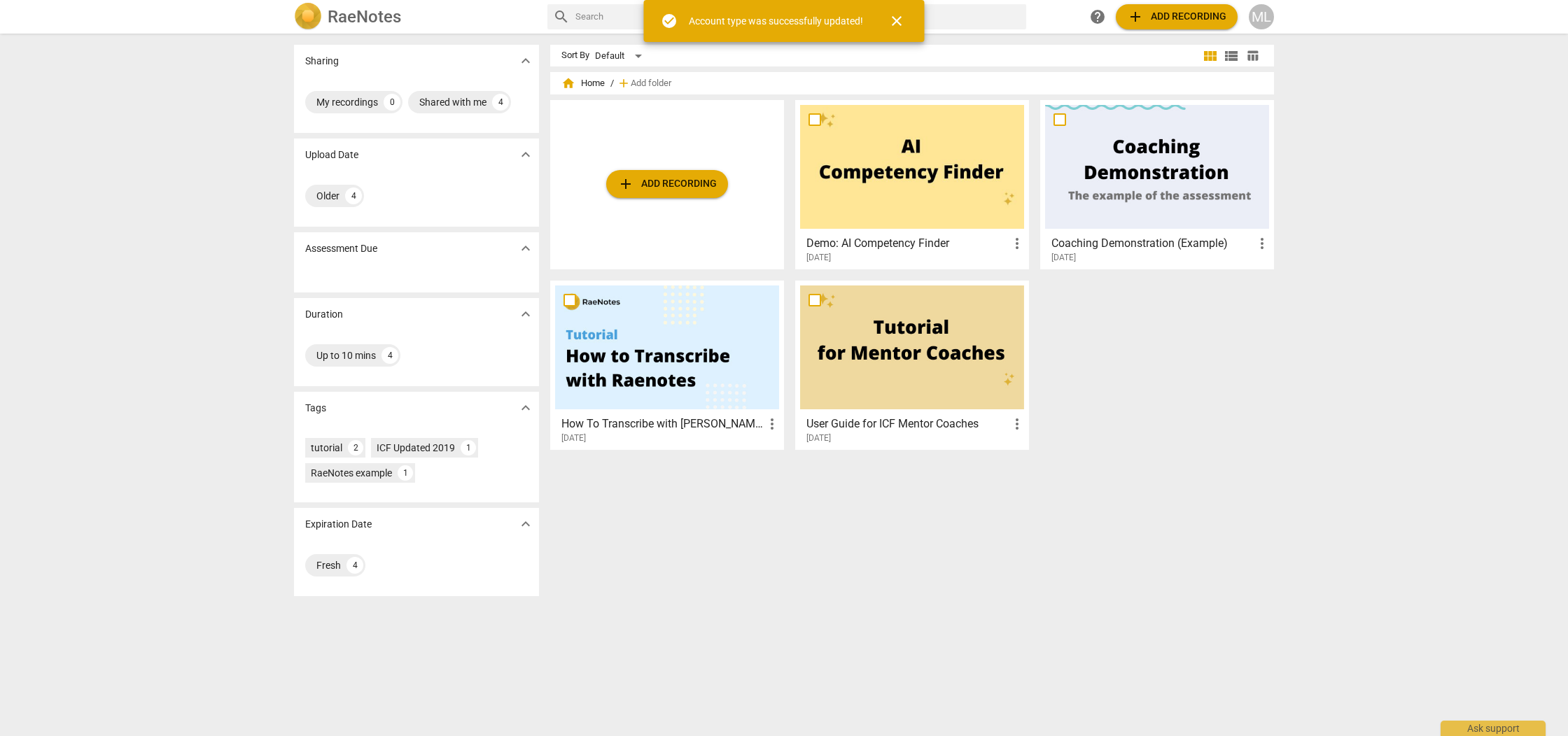
click at [1177, 19] on span "add Add recording" at bounding box center [1176, 16] width 99 height 17
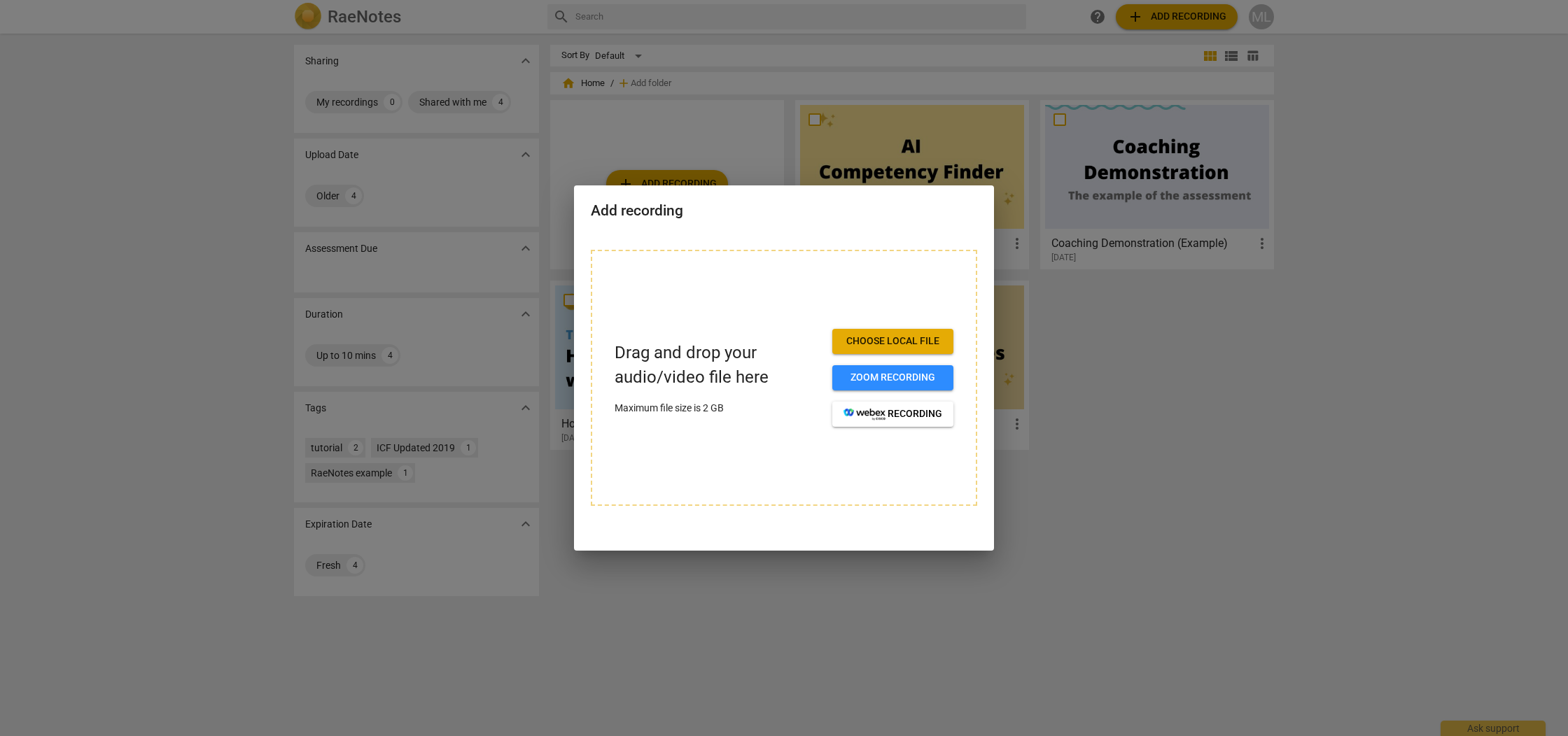
click at [920, 326] on div "Drag and drop your audio/video file here Maximum file size is 2 GB Choose local…" at bounding box center [783, 378] width 386 height 256
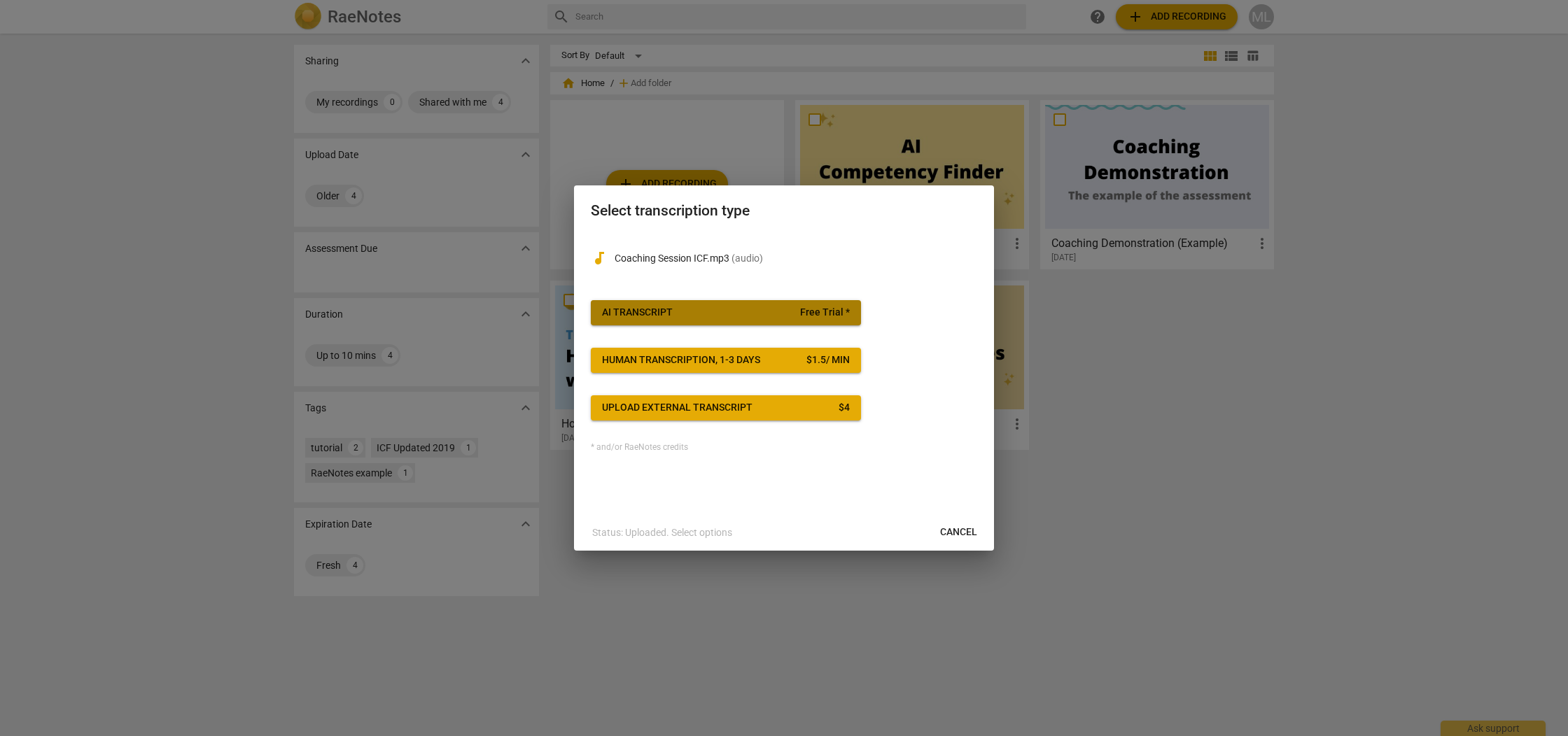
click at [800, 312] on span "AI Transcript Free Trial *" at bounding box center [726, 312] width 248 height 14
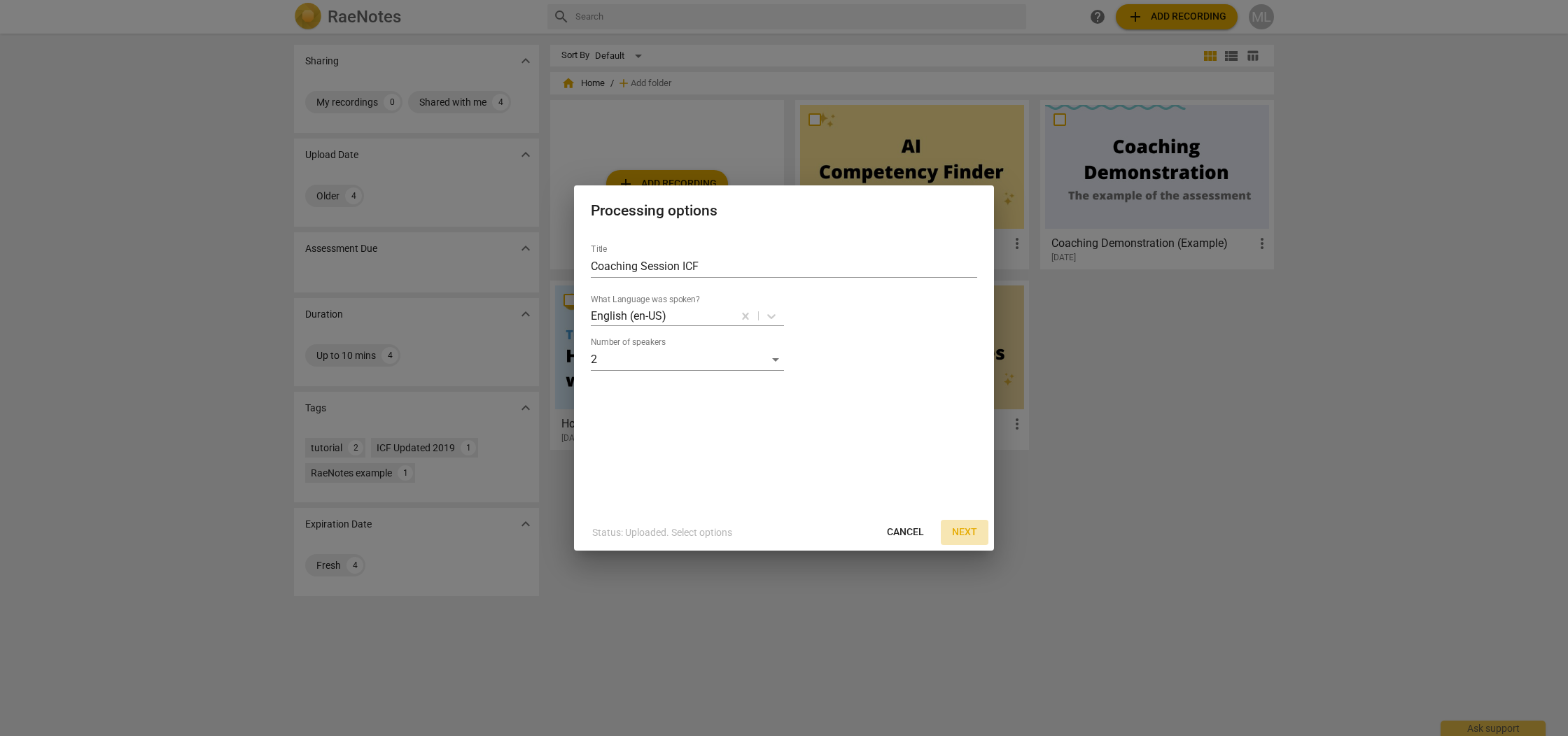
click at [967, 529] on span "Next" at bounding box center [964, 532] width 25 height 14
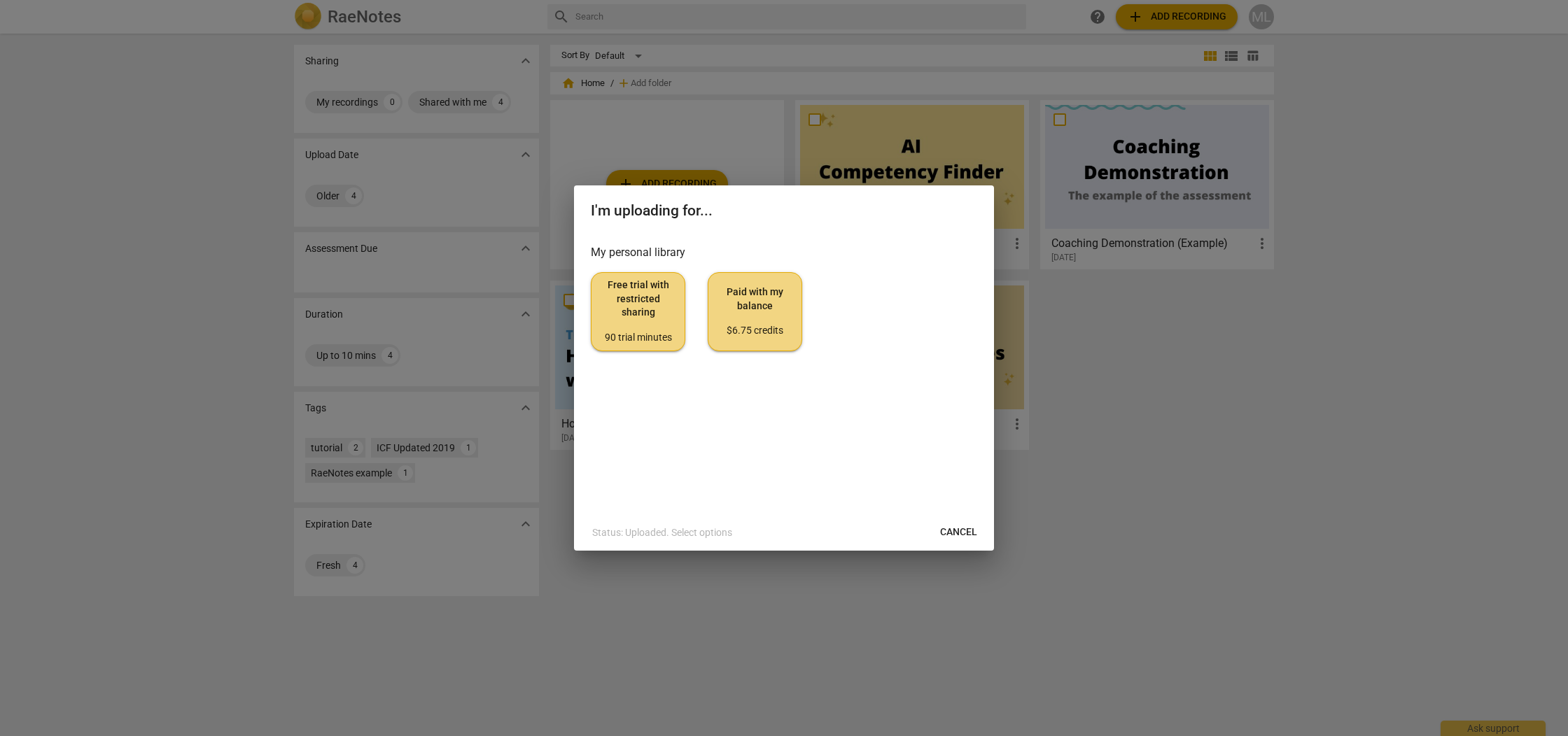
click at [621, 308] on span "Free trial with restricted sharing 90 trial minutes" at bounding box center [638, 311] width 71 height 65
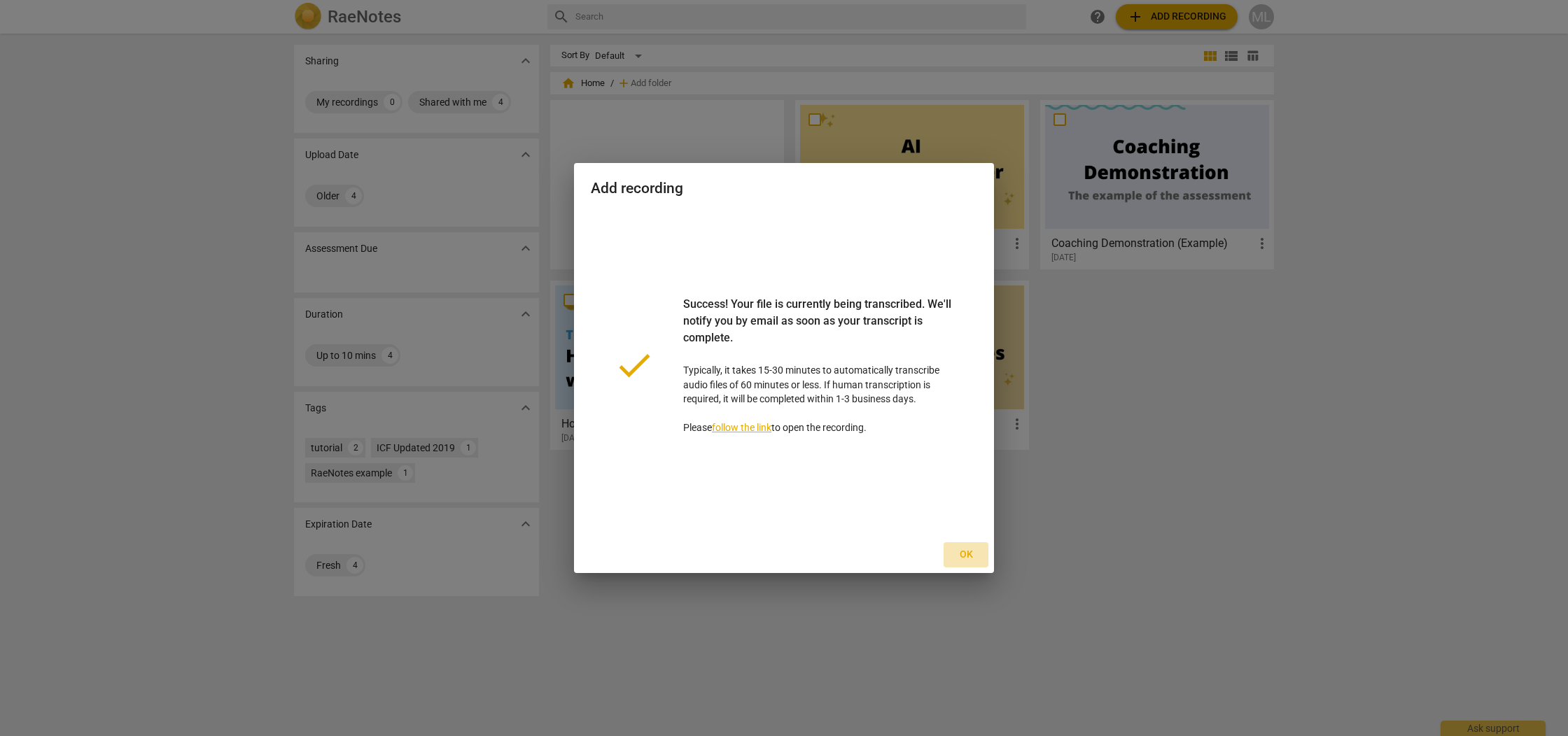
click at [966, 553] on span "Ok" at bounding box center [966, 554] width 22 height 14
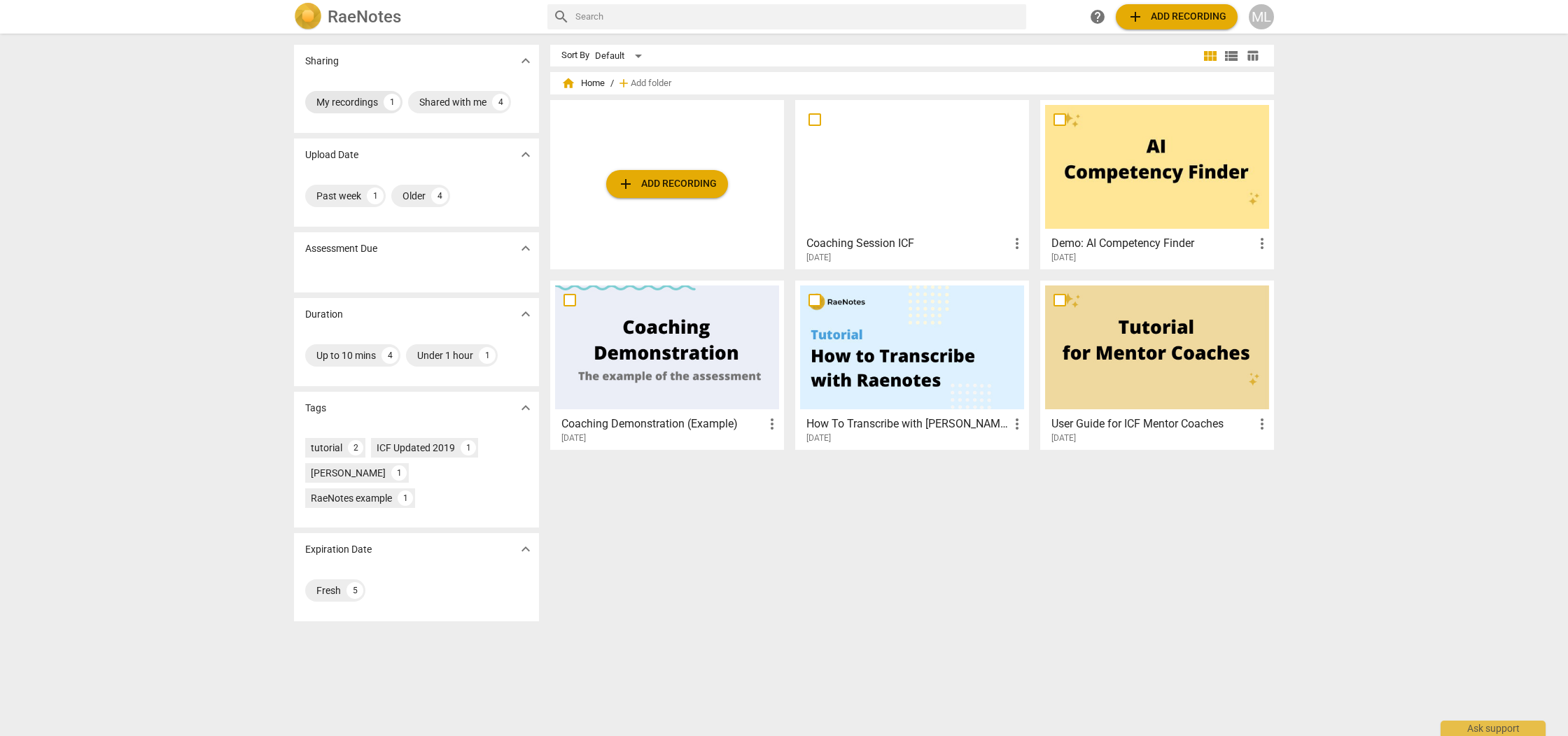
click at [371, 99] on div "My recordings" at bounding box center [347, 101] width 62 height 14
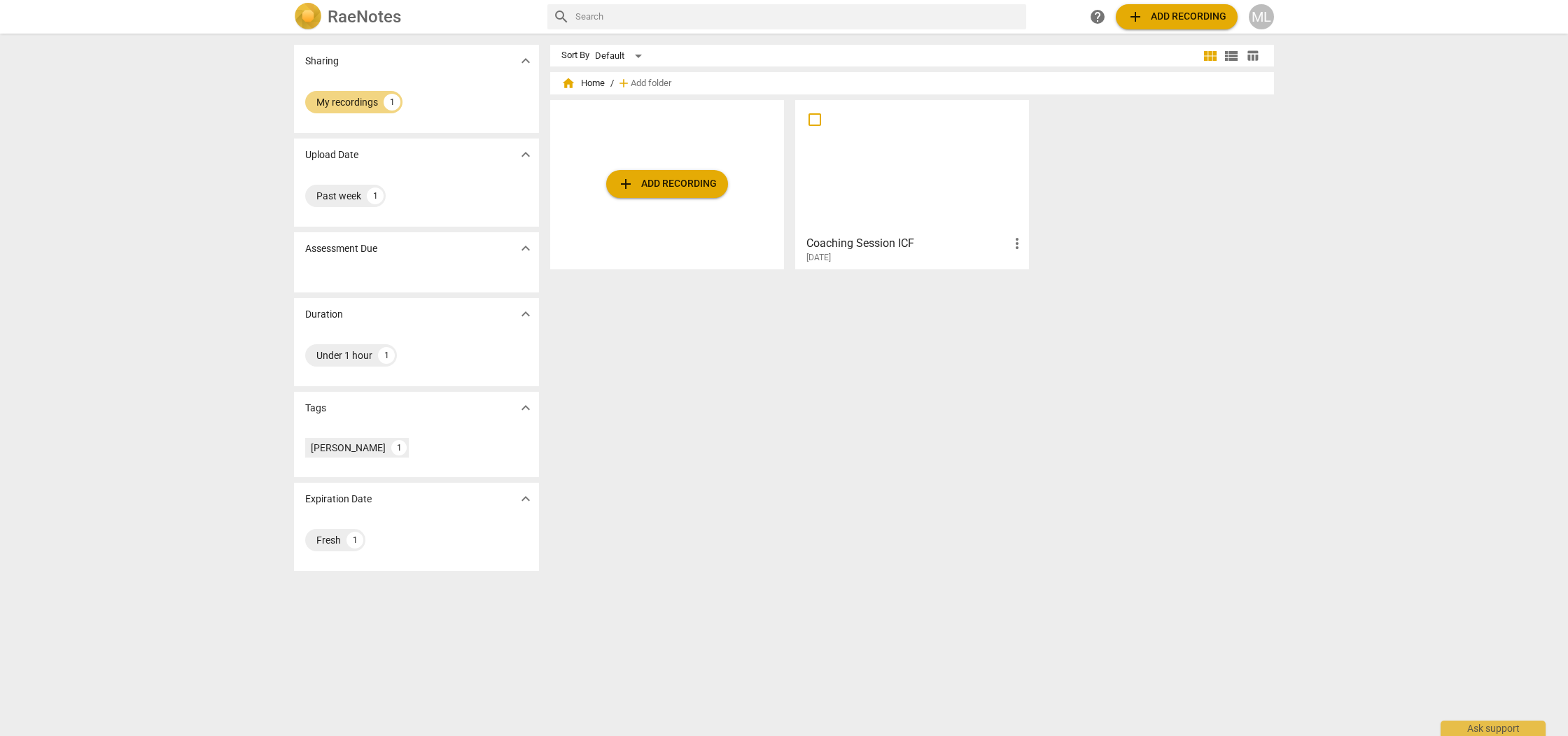
click at [969, 157] on div at bounding box center [912, 167] width 224 height 124
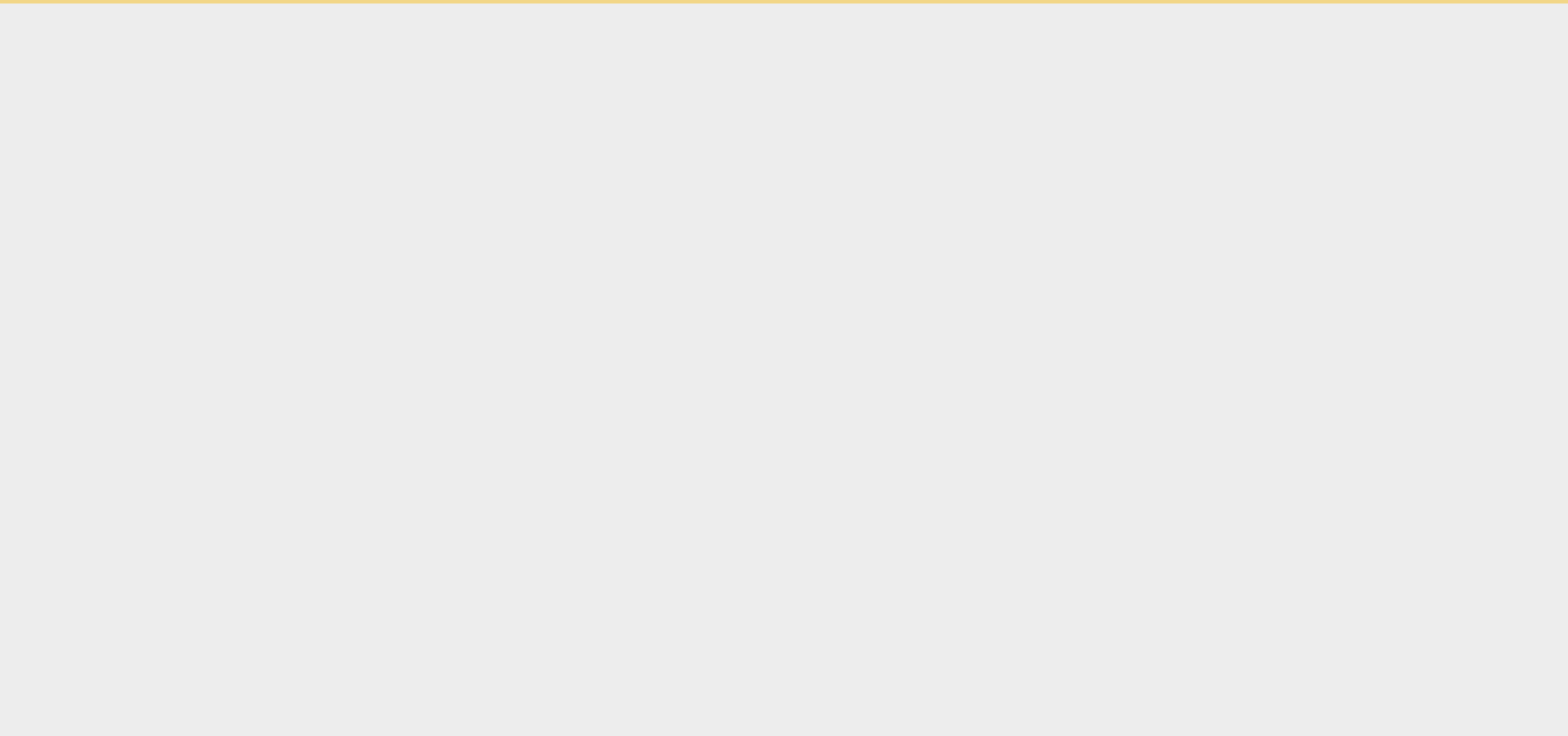
click at [969, 4] on html "Ask support" at bounding box center [784, 1] width 1568 height 4
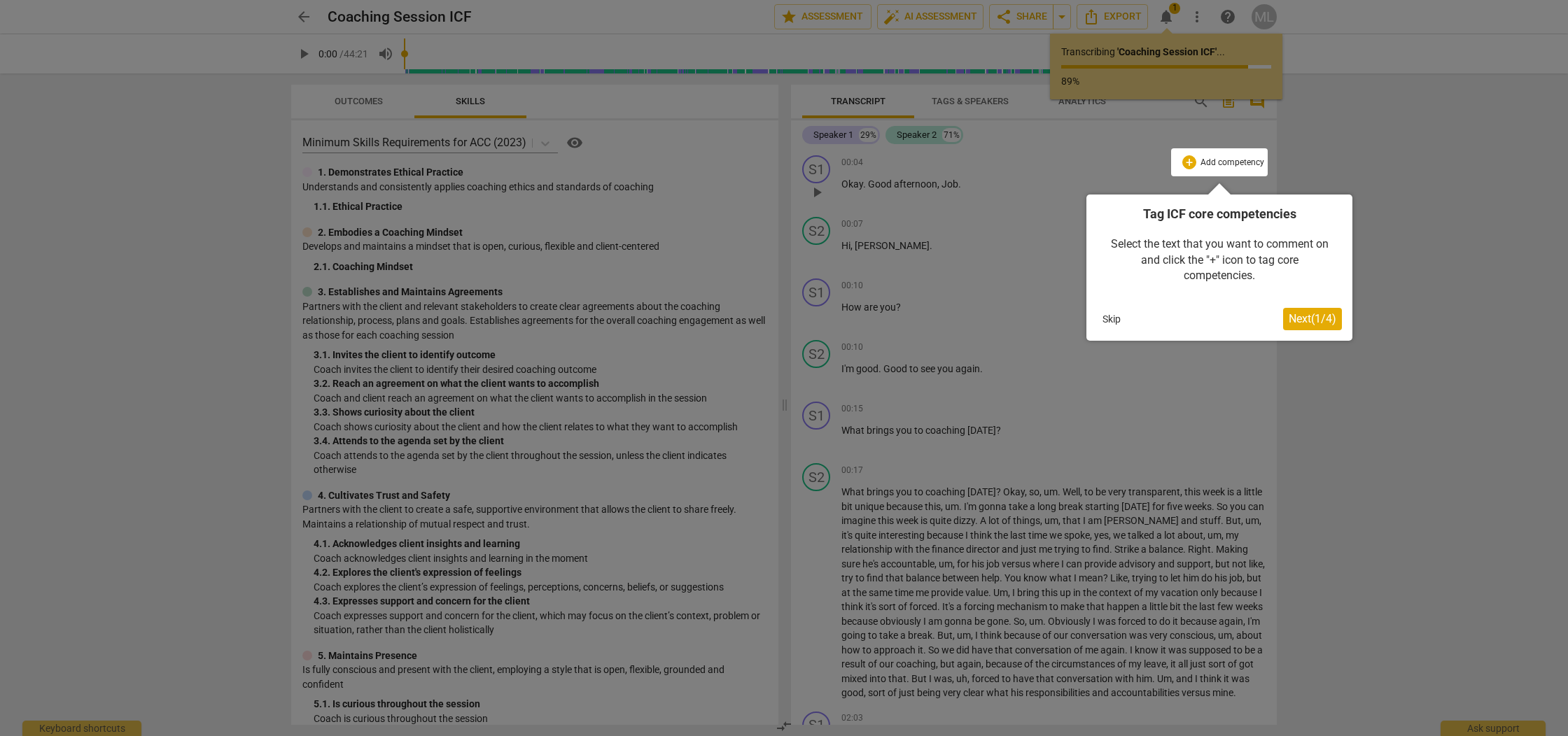
click at [1116, 323] on button "Skip" at bounding box center [1111, 319] width 29 height 21
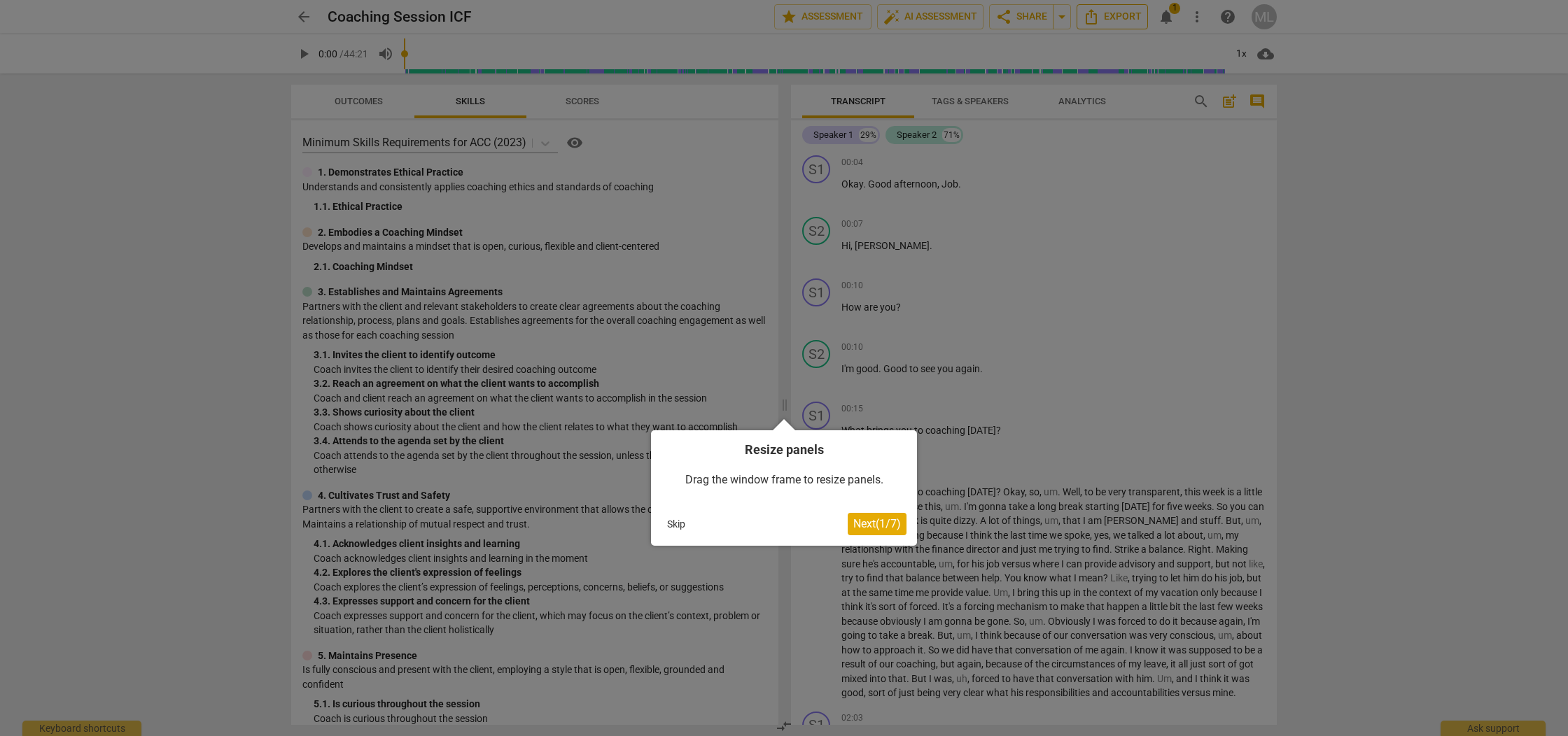
click at [1119, 17] on div at bounding box center [784, 368] width 1568 height 736
click at [675, 526] on button "Skip" at bounding box center [676, 524] width 29 height 21
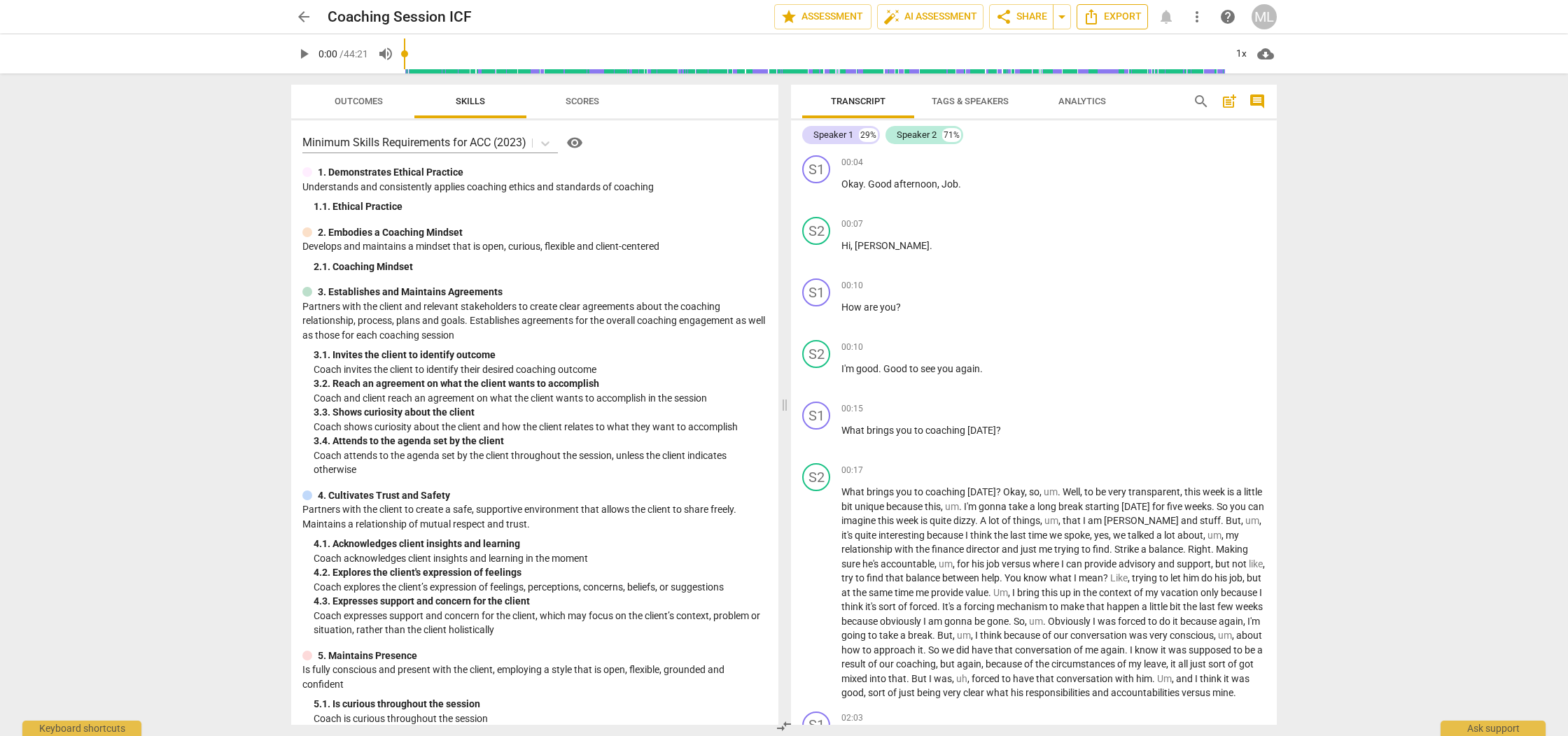
click at [1102, 17] on span "Export" at bounding box center [1112, 16] width 59 height 17
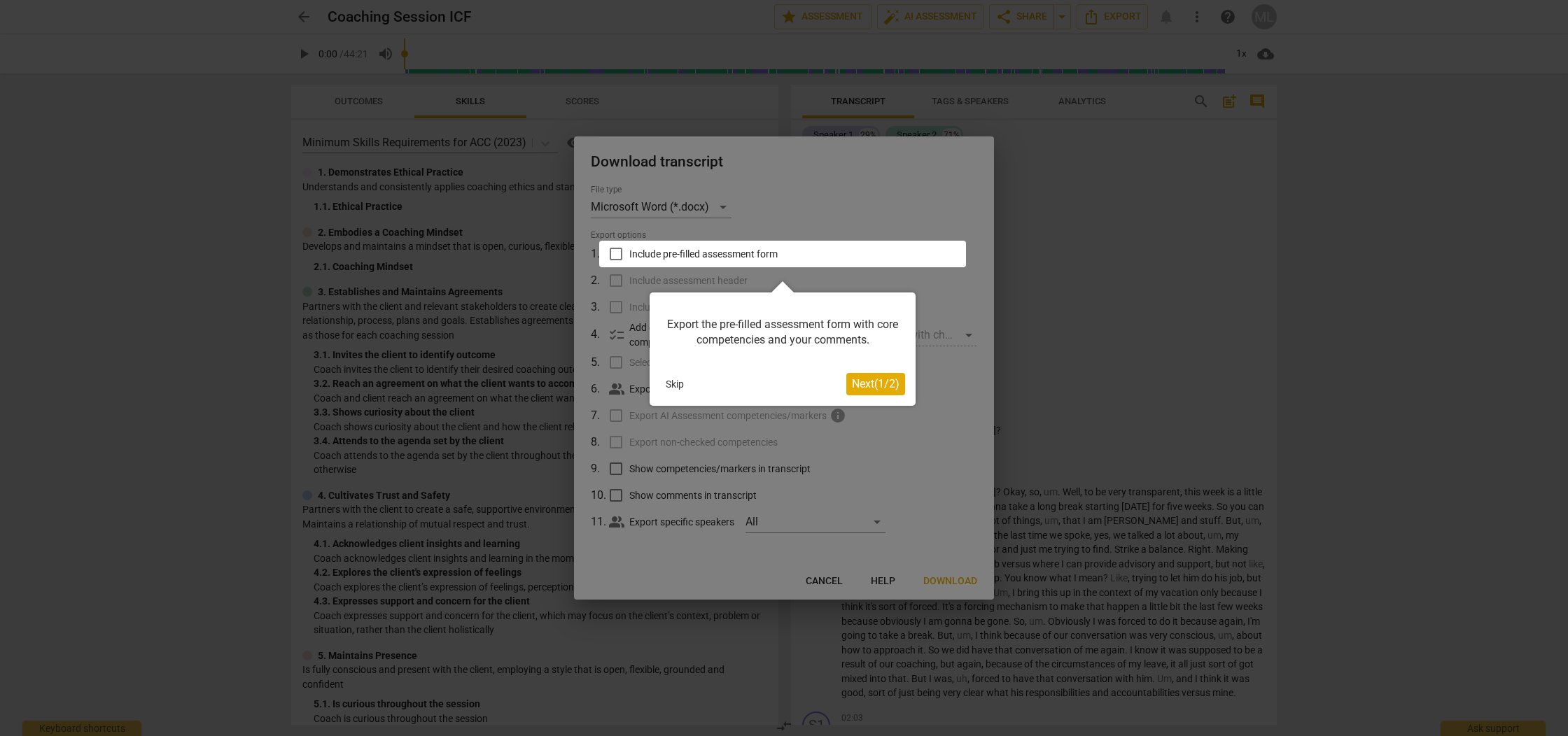
click at [674, 385] on button "Skip" at bounding box center [675, 384] width 29 height 21
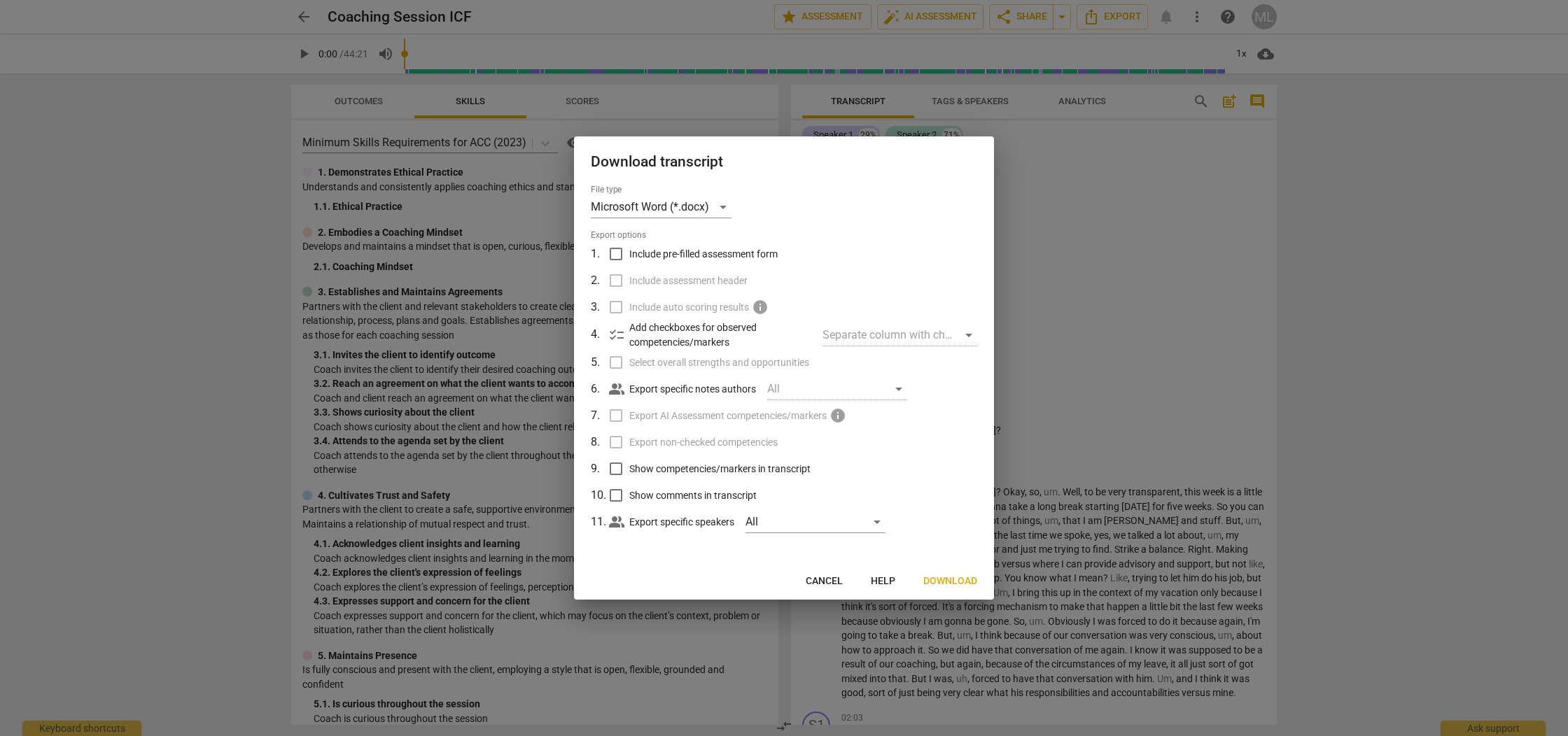
click at [949, 574] on span "Download" at bounding box center [949, 581] width 54 height 14
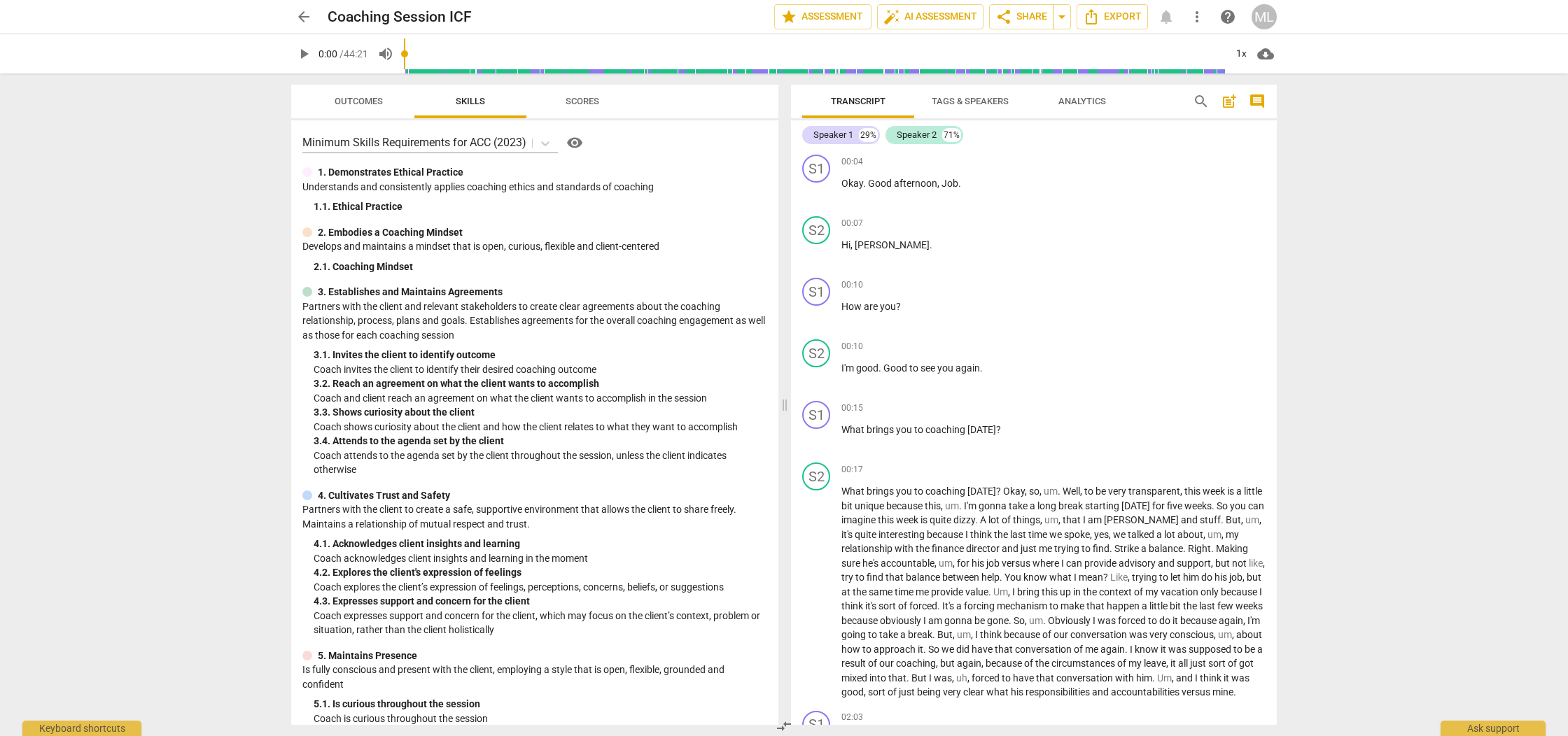
click at [1099, 103] on span "Analytics" at bounding box center [1082, 101] width 48 height 10
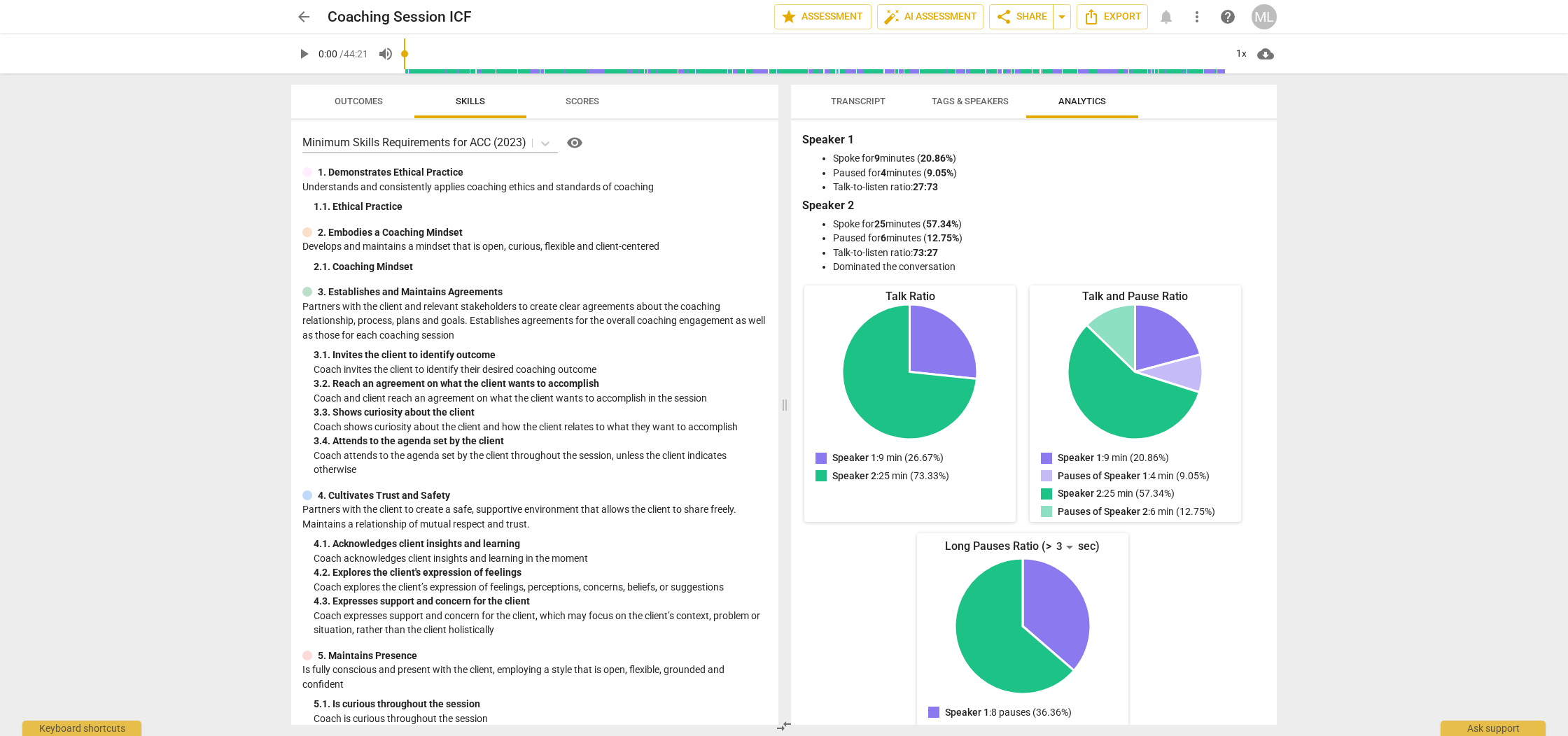
click at [572, 104] on span "Scores" at bounding box center [582, 101] width 34 height 10
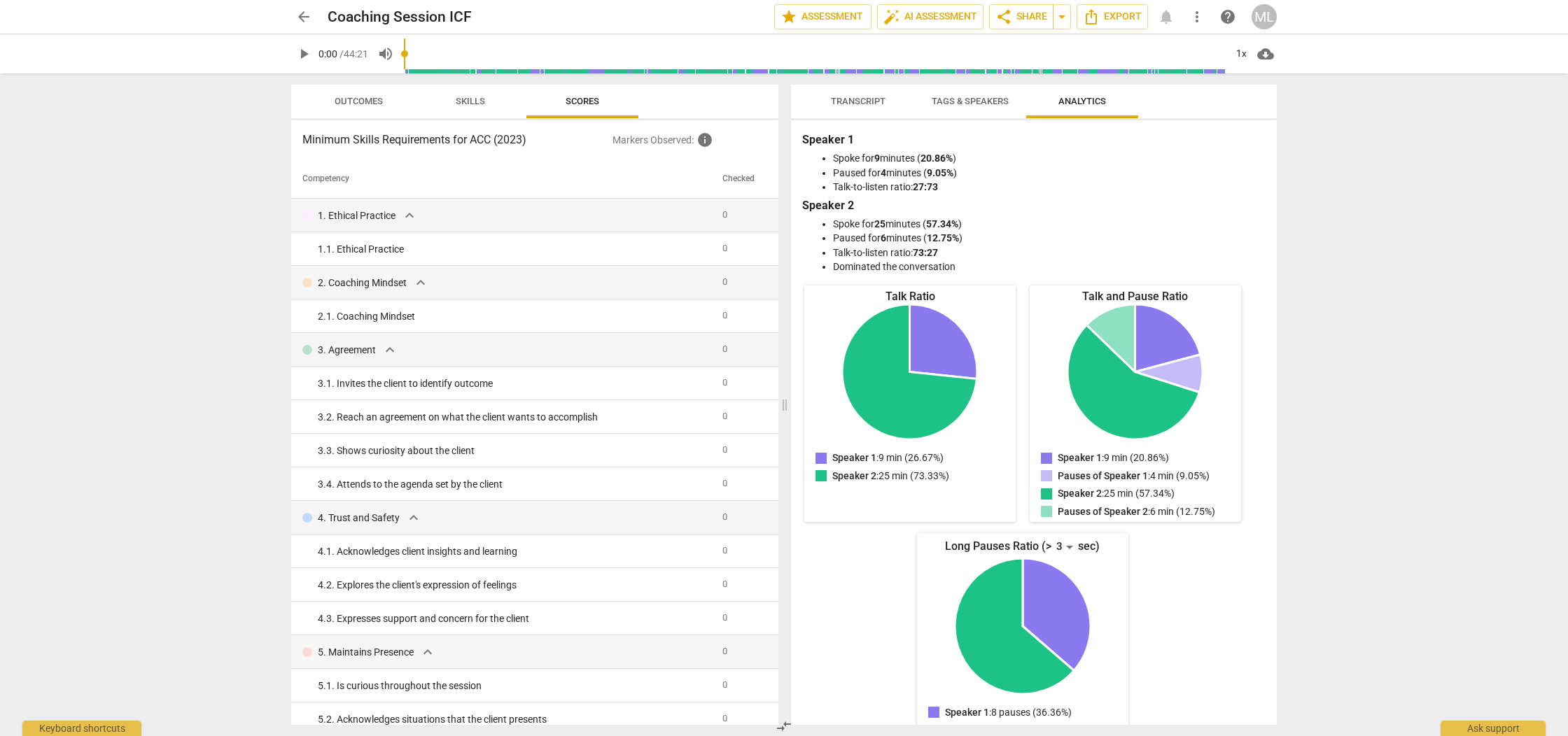
click at [357, 90] on button "Outcomes" at bounding box center [358, 101] width 112 height 34
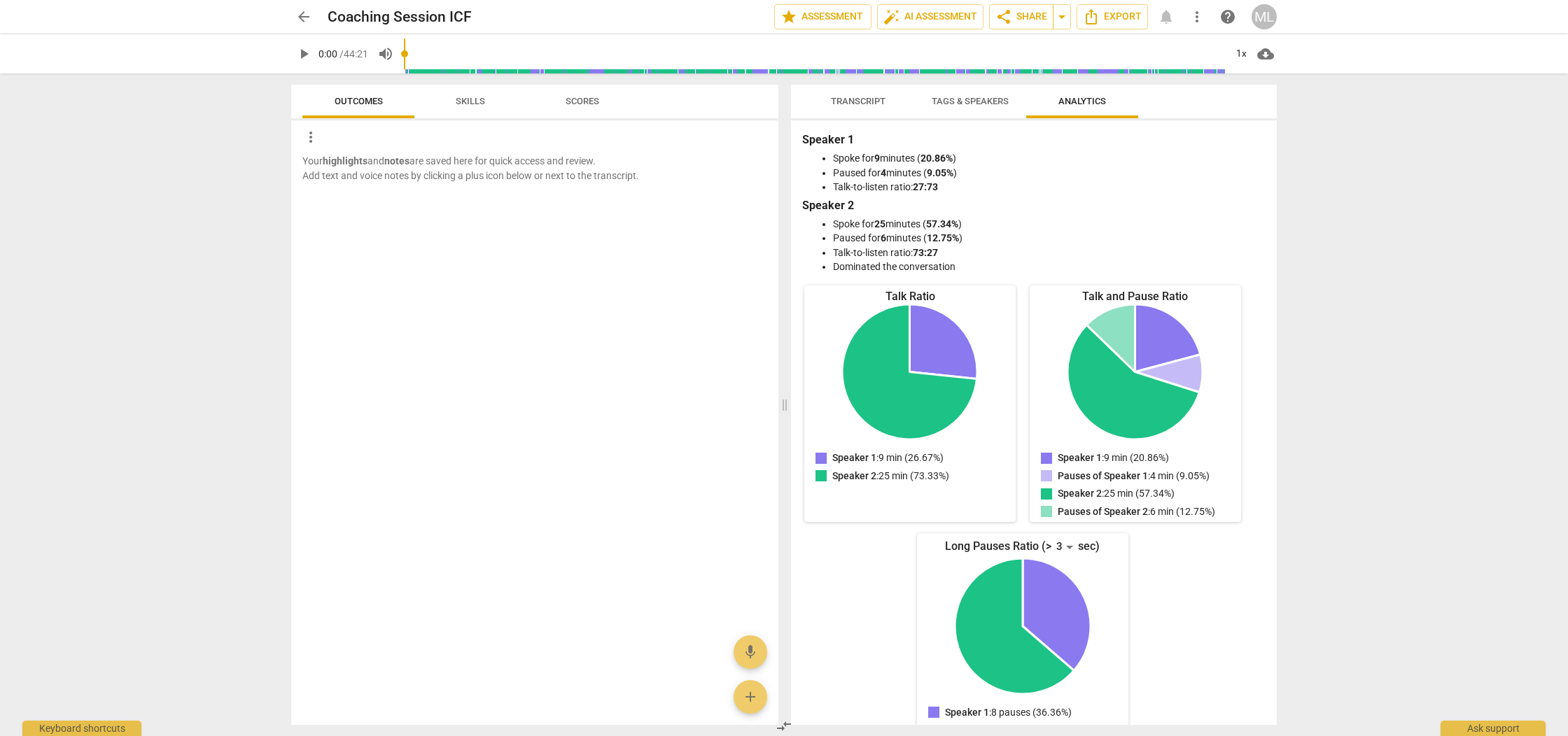
click at [875, 99] on span "Transcript" at bounding box center [858, 101] width 54 height 10
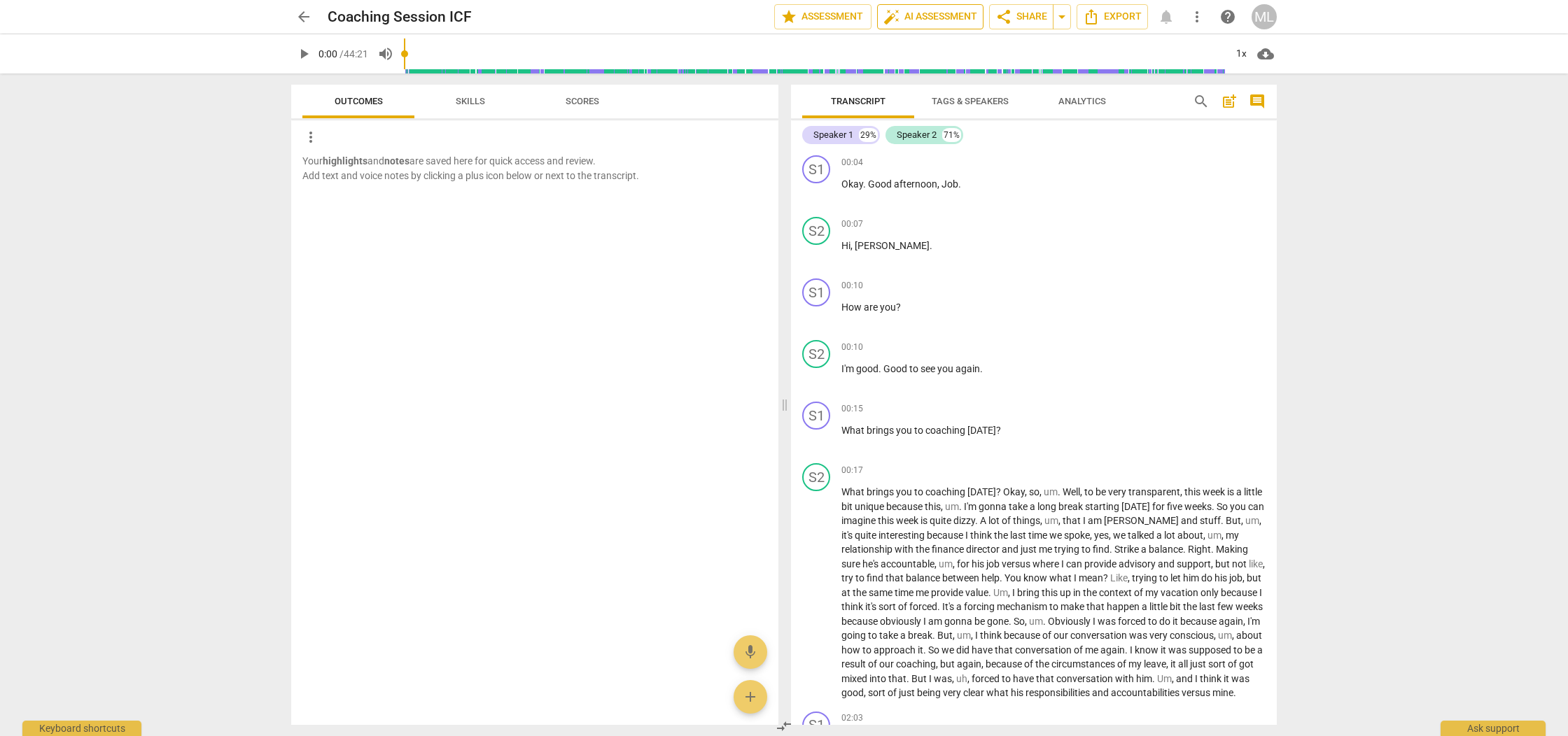
click at [935, 16] on span "auto_fix_high AI Assessment" at bounding box center [930, 16] width 94 height 17
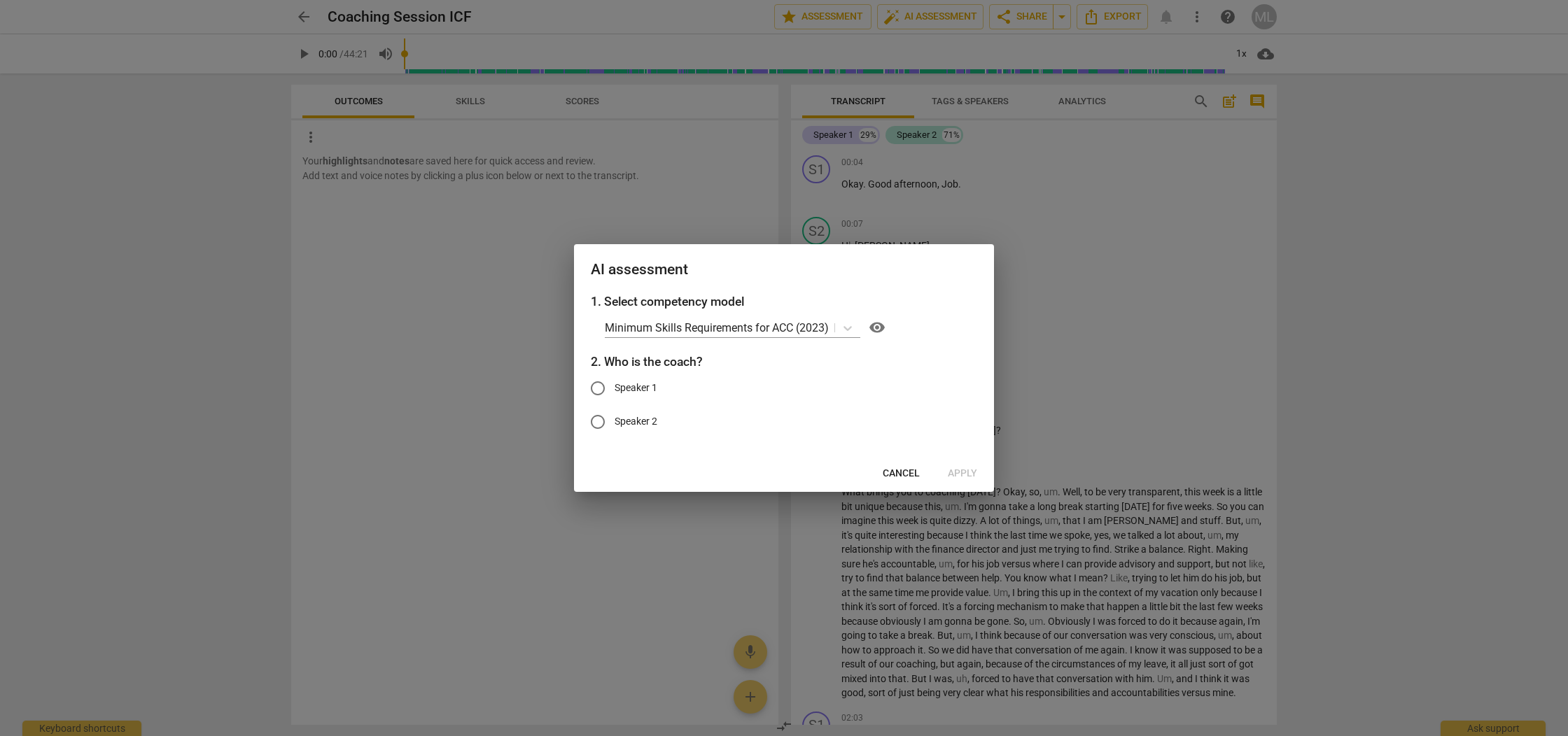
click at [644, 385] on span "Speaker 1" at bounding box center [636, 388] width 43 height 15
click at [615, 385] on input "Speaker 1" at bounding box center [598, 388] width 34 height 34
radio input "true"
click at [963, 473] on span "Apply" at bounding box center [963, 474] width 29 height 14
